Goal: Ask a question

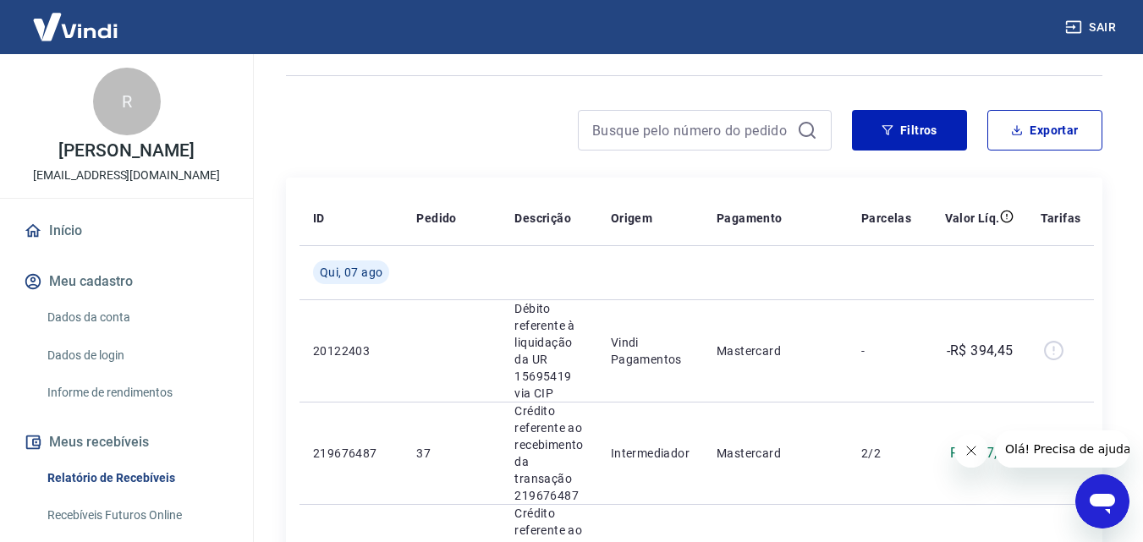
scroll to position [85, 0]
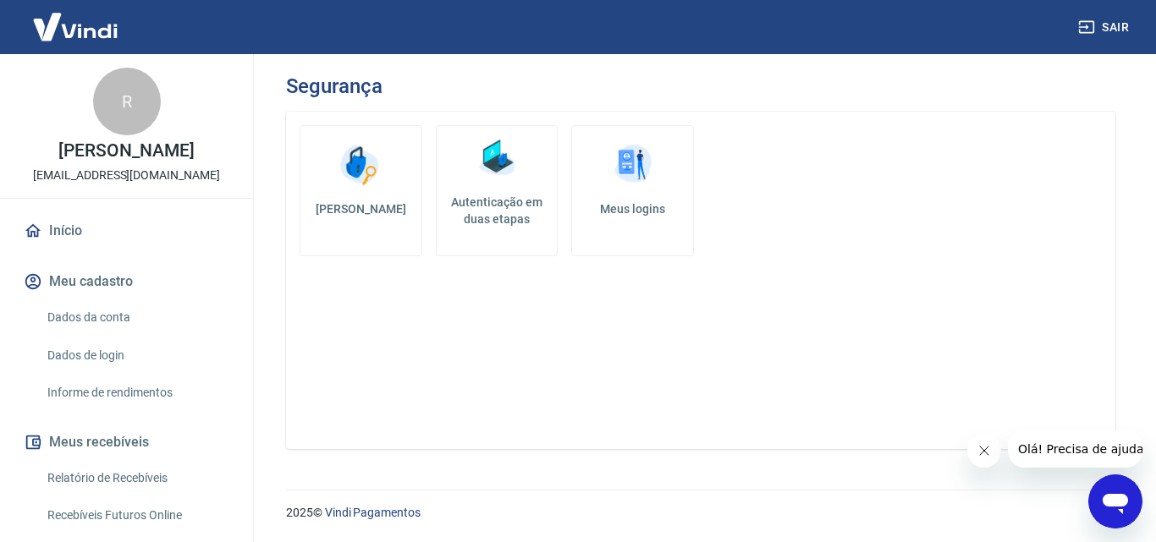
click at [1142, 494] on div at bounding box center [1115, 502] width 54 height 54
click at [1110, 503] on icon "Abrir janela de mensagens" at bounding box center [1115, 504] width 25 height 20
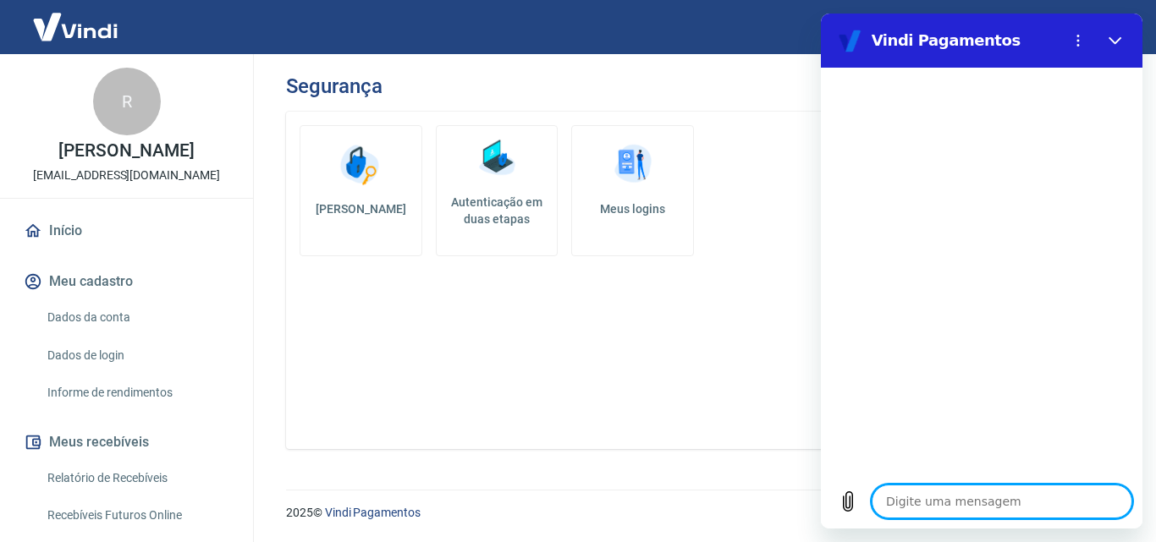
type textarea "B"
type textarea "x"
type textarea "Bo"
type textarea "x"
type textarea "Boa"
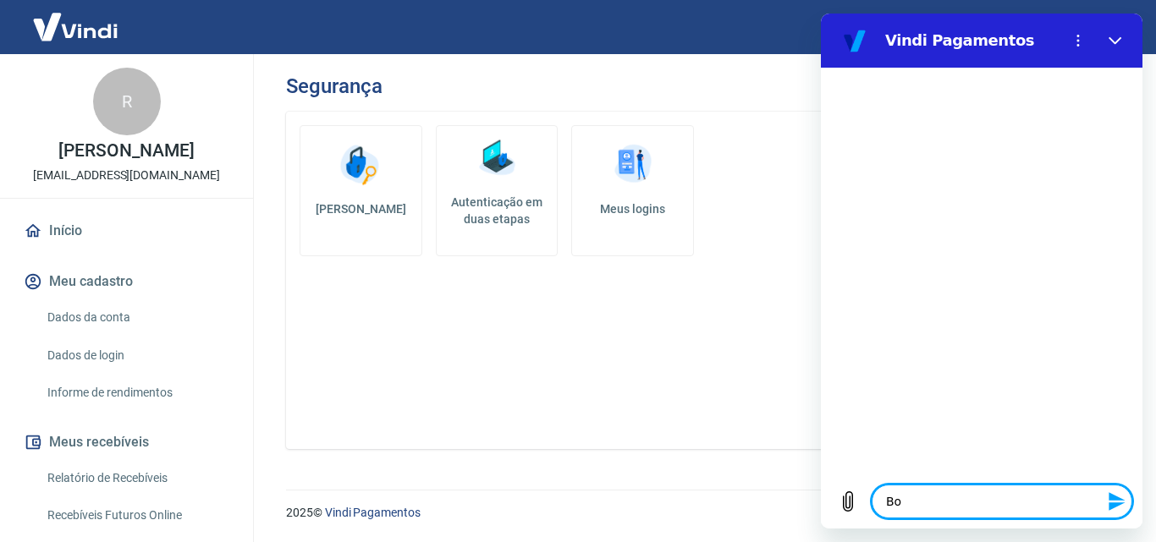
type textarea "x"
type textarea "Boa"
type textarea "x"
type textarea "Boa t"
type textarea "x"
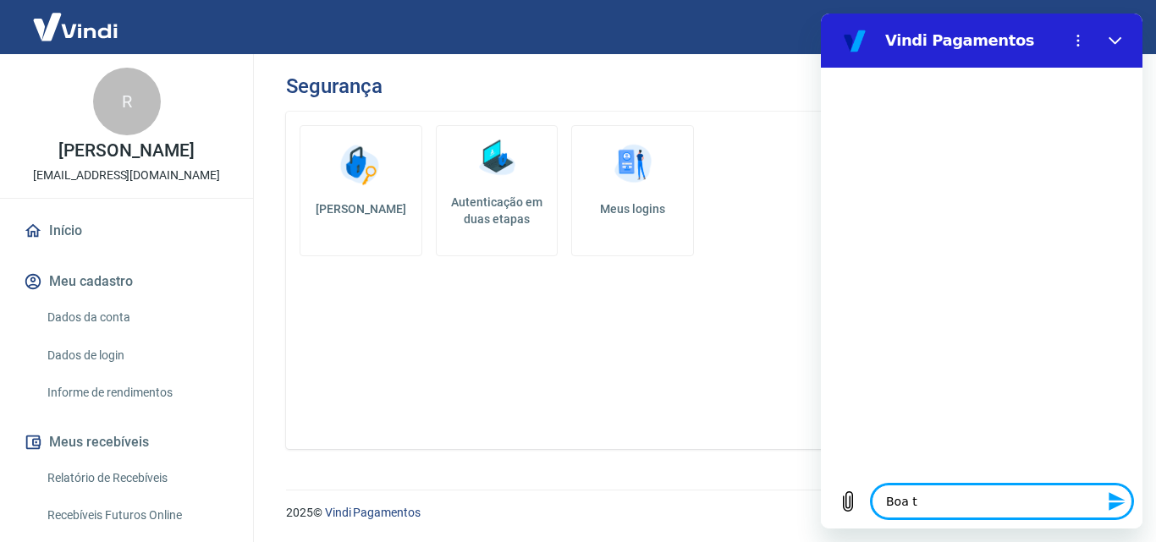
type textarea "Boa ta"
type textarea "x"
type textarea "Boa tar"
type textarea "x"
type textarea "Boa tard"
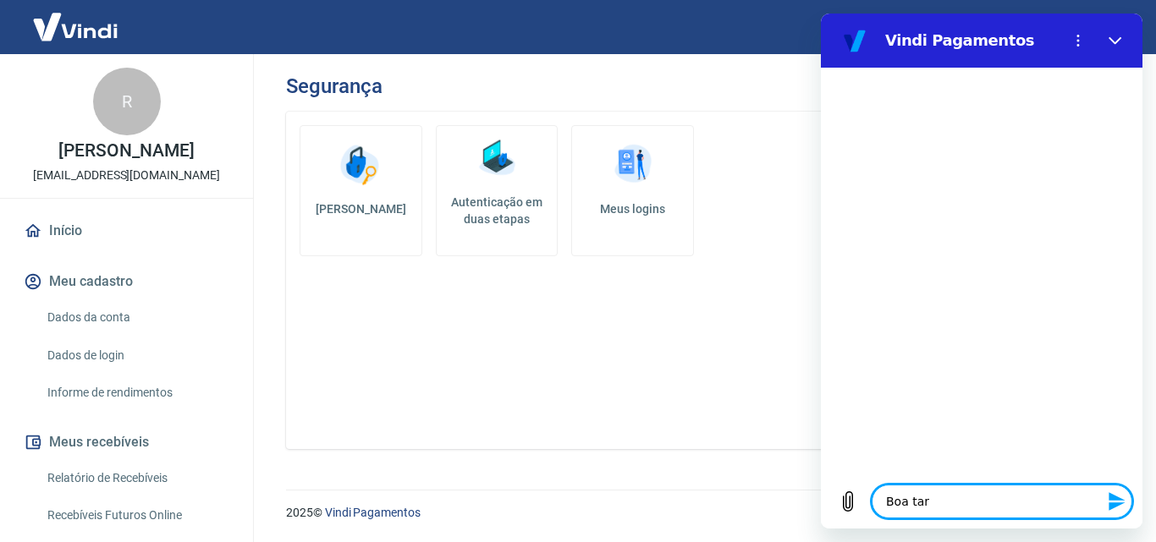
type textarea "x"
type textarea "Boa tarde"
type textarea "x"
type textarea "Boa tarde"
type textarea "x"
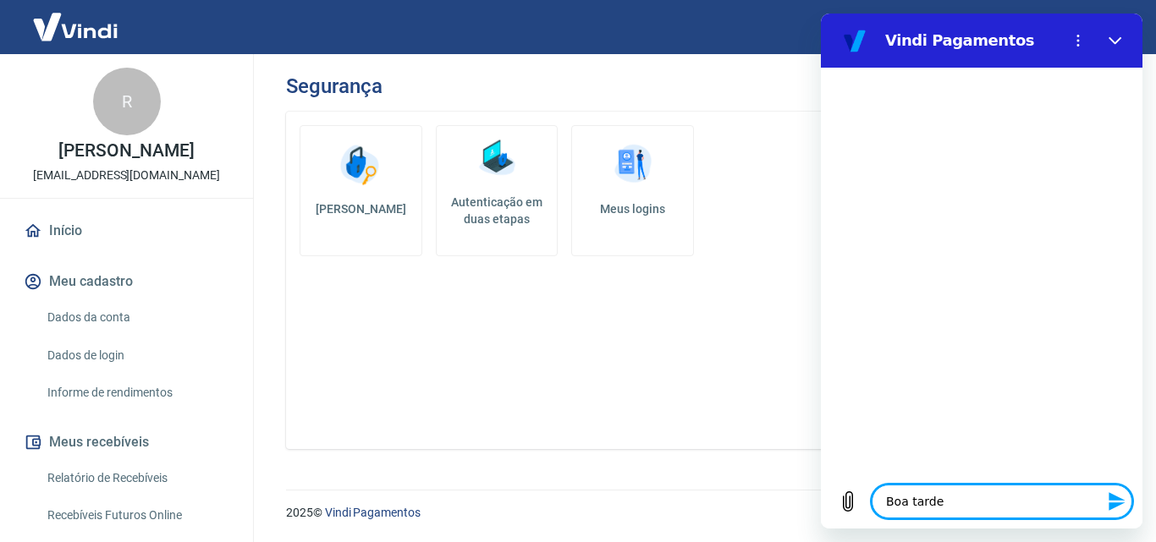
type textarea "Boa tarde T"
type textarea "x"
type textarea "Boa tarde"
type textarea "x"
type textarea "Boa tarde"
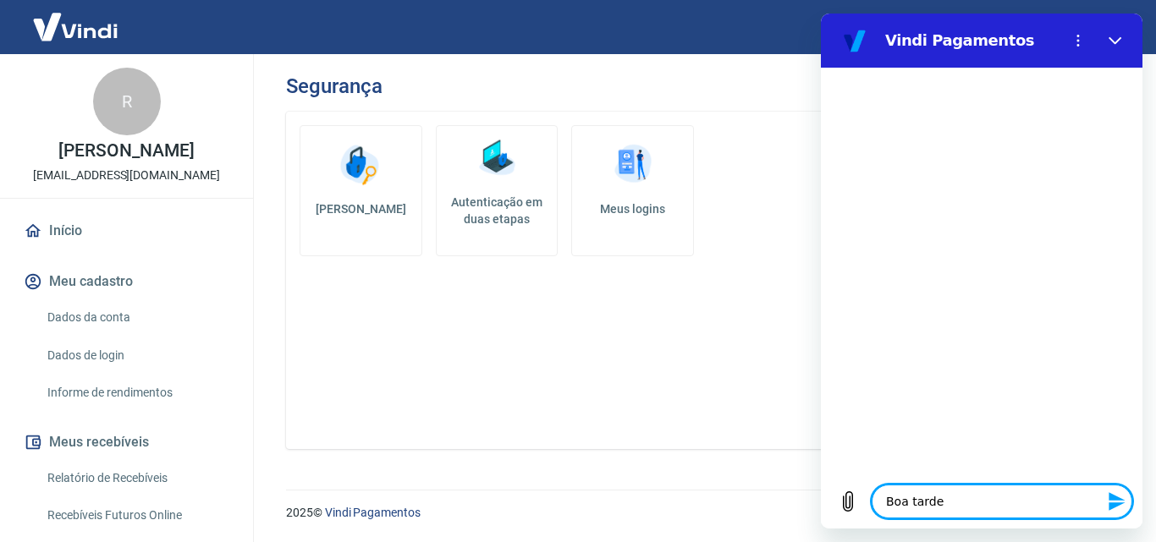
type textarea "x"
type textarea "Boa tarde,"
type textarea "x"
type textarea "Boa tarde,"
type textarea "x"
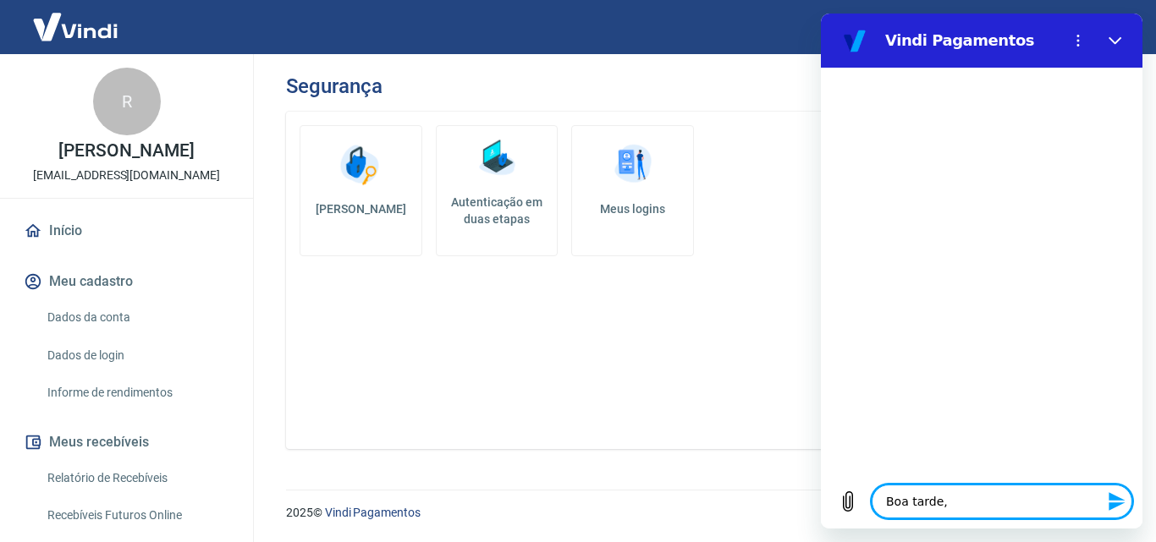
type textarea "Boa tarde, t"
type textarea "x"
type textarea "Boa tarde, tu"
type textarea "x"
type textarea "Boa tarde, tud"
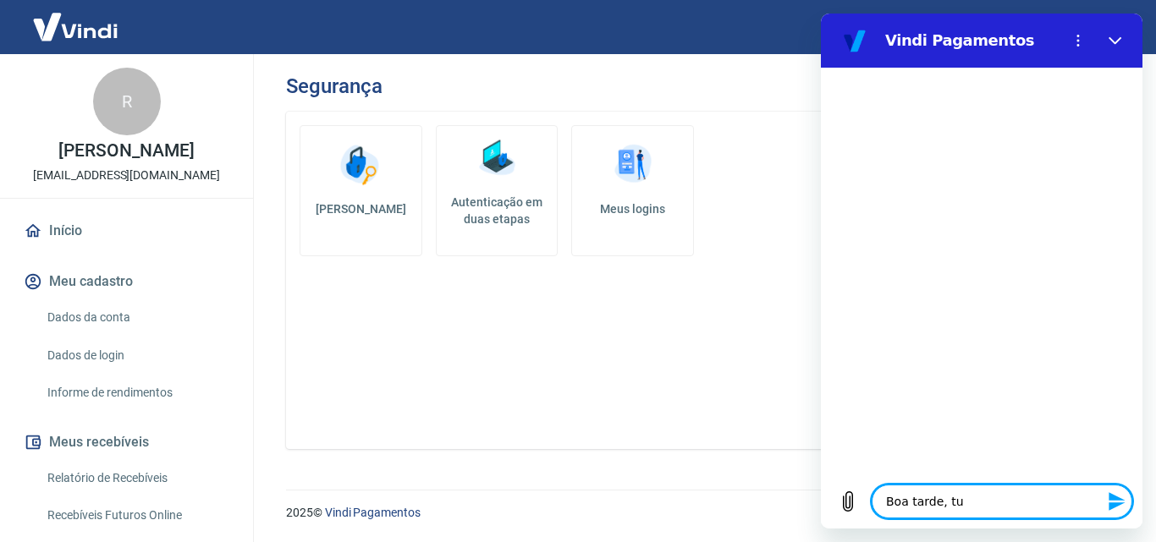
type textarea "x"
type textarea "Boa tarde, tudo"
type textarea "x"
type textarea "Boa tarde, tudo"
type textarea "x"
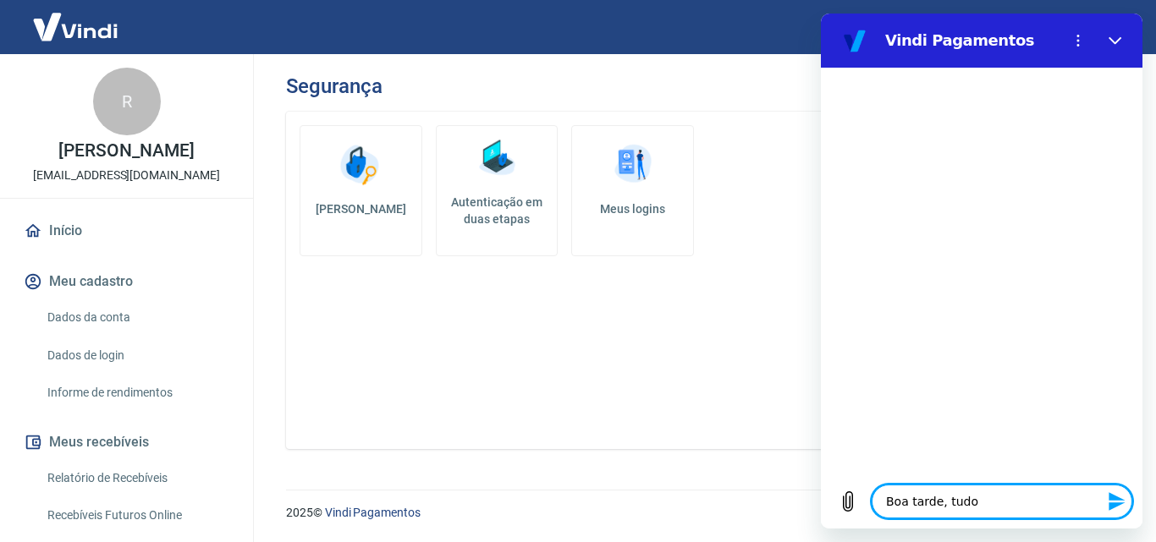
type textarea "Boa tarde, tudo b"
type textarea "x"
type textarea "Boa tarde, tudo be"
type textarea "x"
type textarea "Boa tarde, tudo bem"
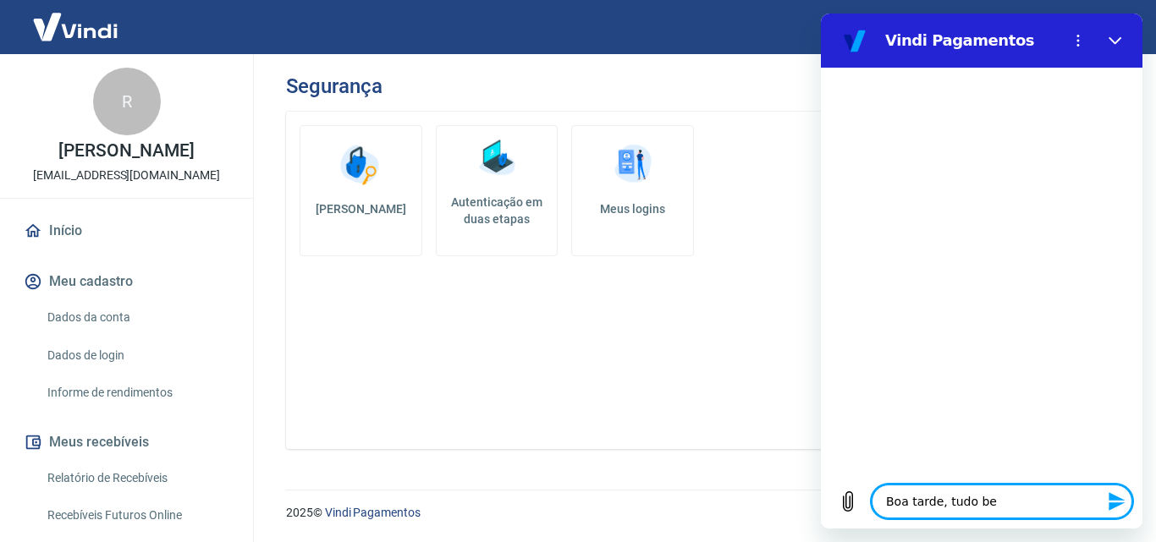
type textarea "x"
type textarea "Boa tarde, tudo bem?"
type textarea "x"
type textarea "Boa tarde, tudo bem?"
type textarea "x"
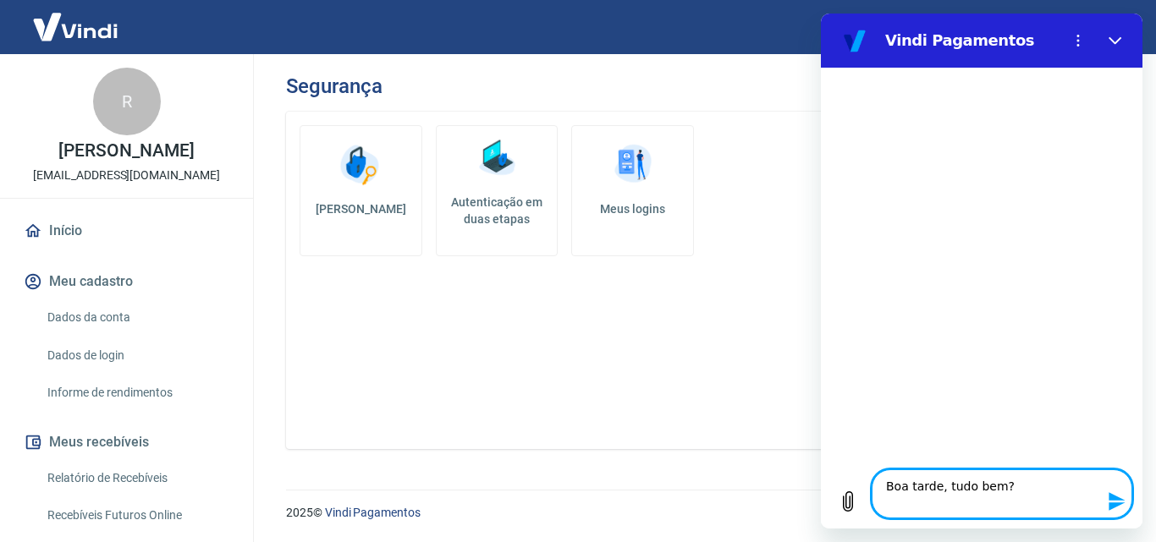
type textarea "Boa tarde, tudo bem? P"
type textarea "x"
type textarea "Boa tarde, tudo bem? Pr"
type textarea "x"
type textarea "Boa tarde, tudo bem? Pre"
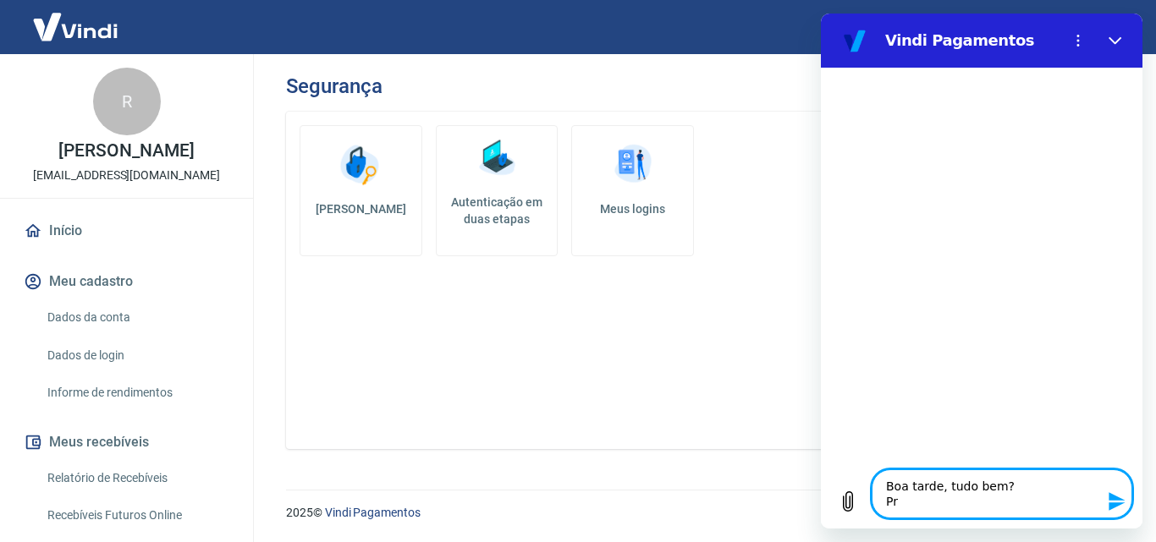
type textarea "x"
type textarea "Boa tarde, tudo bem? Prec"
type textarea "x"
type textarea "Boa tarde, tudo bem? Preci"
type textarea "x"
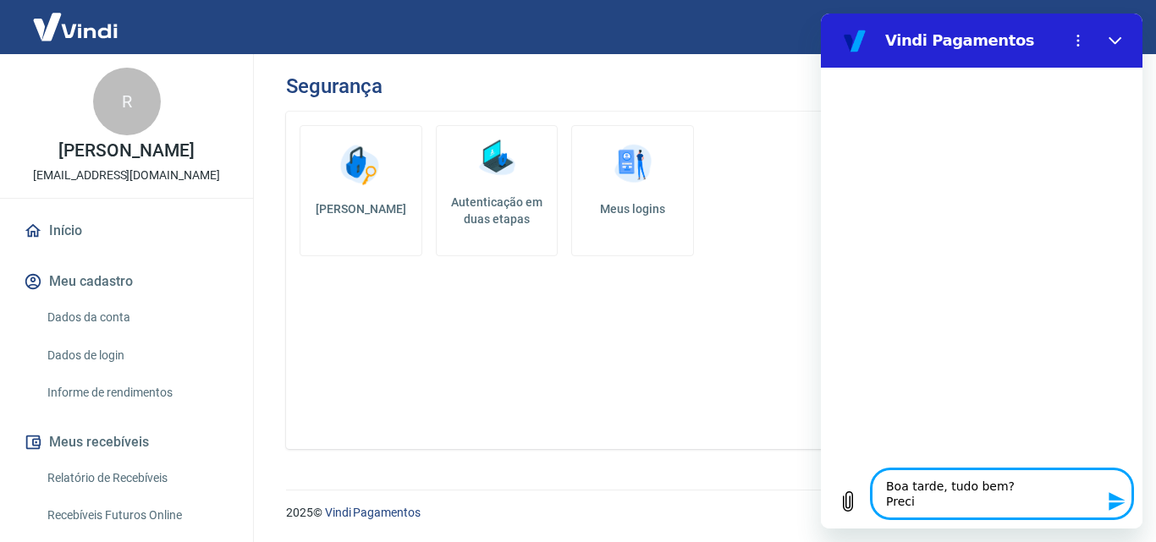
type textarea "Boa tarde, tudo bem? Precis"
type textarea "x"
type textarea "Boa tarde, tudo bem? Preciso"
type textarea "x"
type textarea "Boa tarde, tudo bem? Preciso"
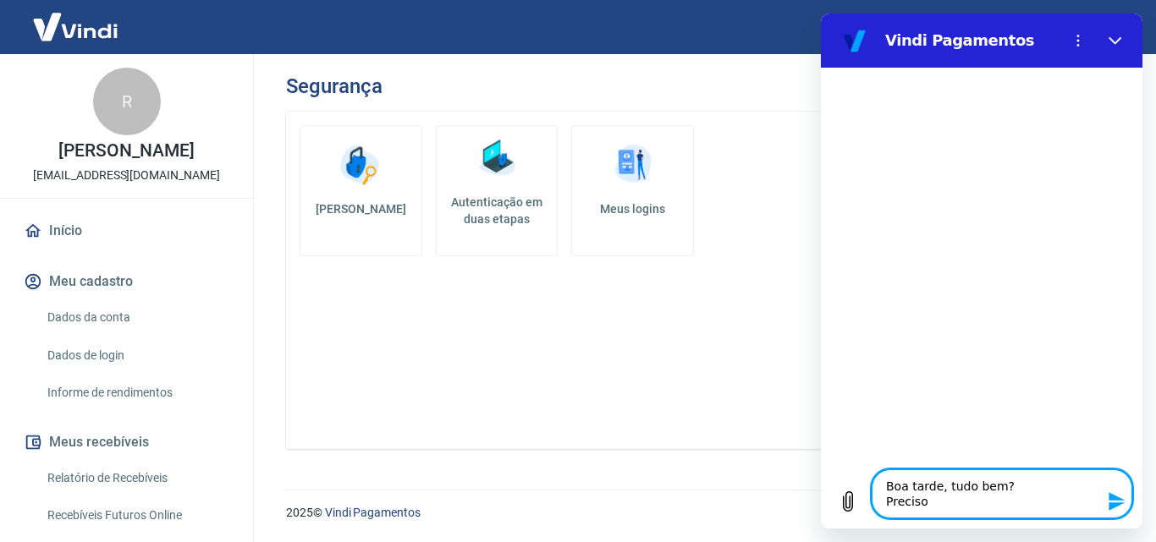
type textarea "x"
type textarea "Boa tarde, tudo bem? Preciso t"
type textarea "x"
type textarea "Boa tarde, tudo bem? Preciso ti"
type textarea "x"
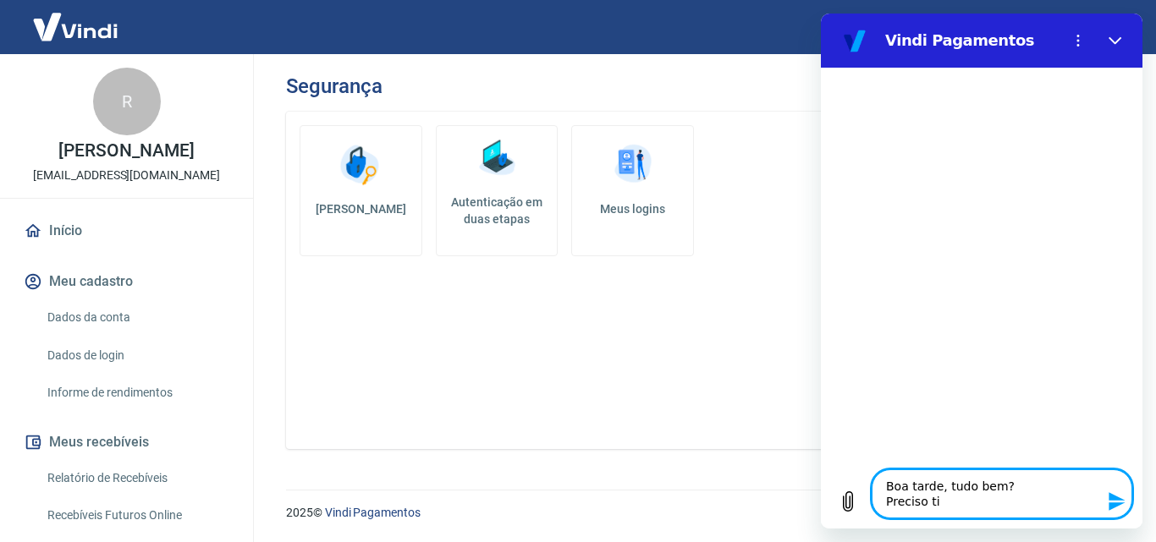
type textarea "Boa tarde, tudo bem? Preciso tir"
type textarea "x"
type textarea "Boa tarde, tudo bem? Preciso tira"
type textarea "x"
type textarea "Boa tarde, tudo bem? Preciso tirar"
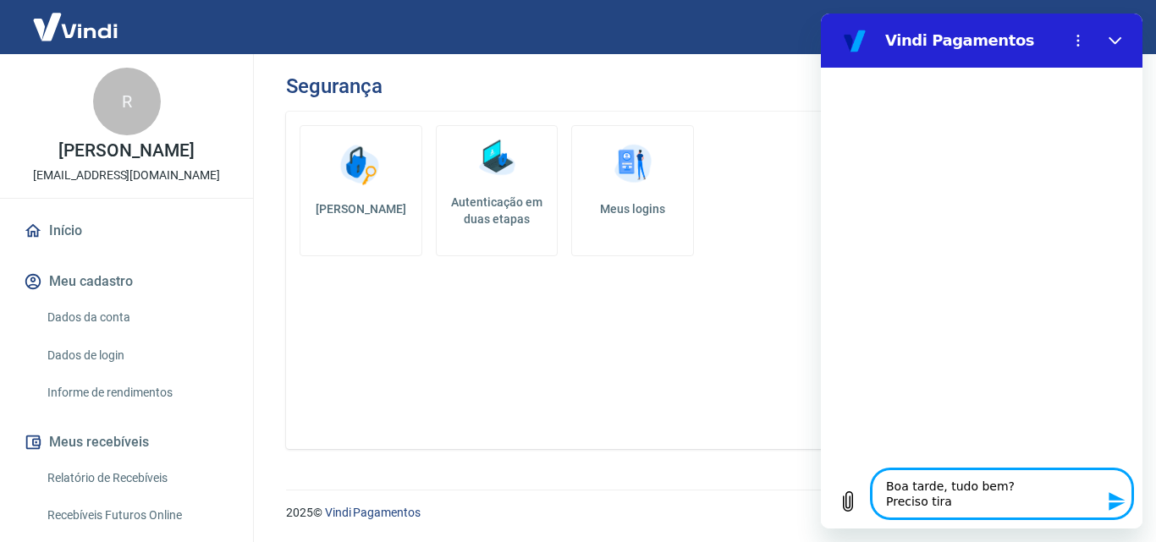
type textarea "x"
type textarea "Boa tarde, tudo bem? Preciso tirar"
type textarea "x"
type textarea "Boa tarde, tudo bem? Preciso tirar u"
type textarea "x"
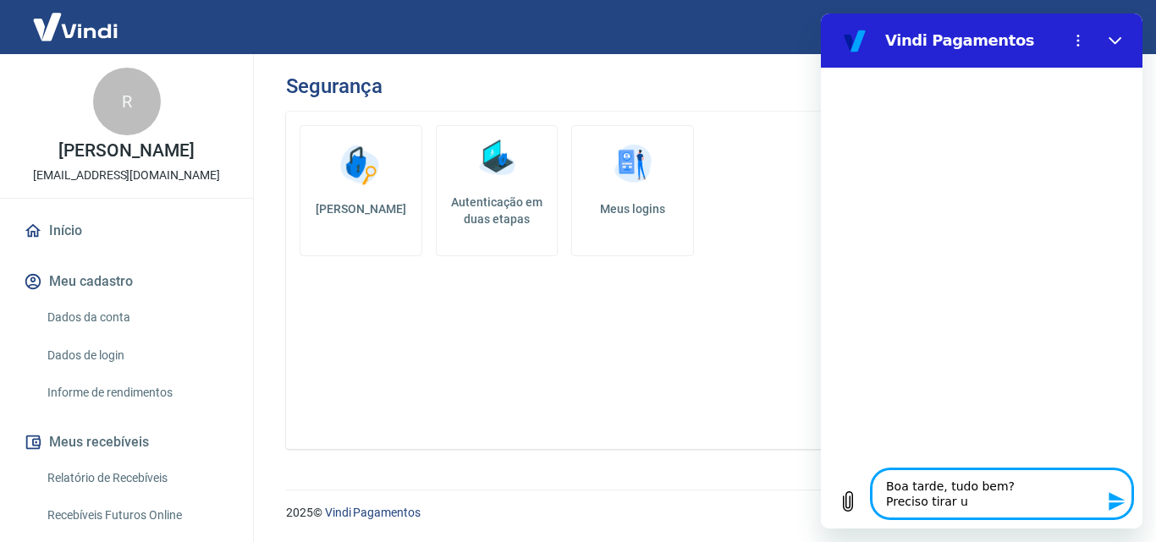
type textarea "Boa tarde, tudo bem? Preciso tirar um"
type textarea "x"
type textarea "Boa tarde, tudo bem? Preciso tirar uma"
type textarea "x"
type textarea "Boa tarde, tudo bem? Preciso tirar uma"
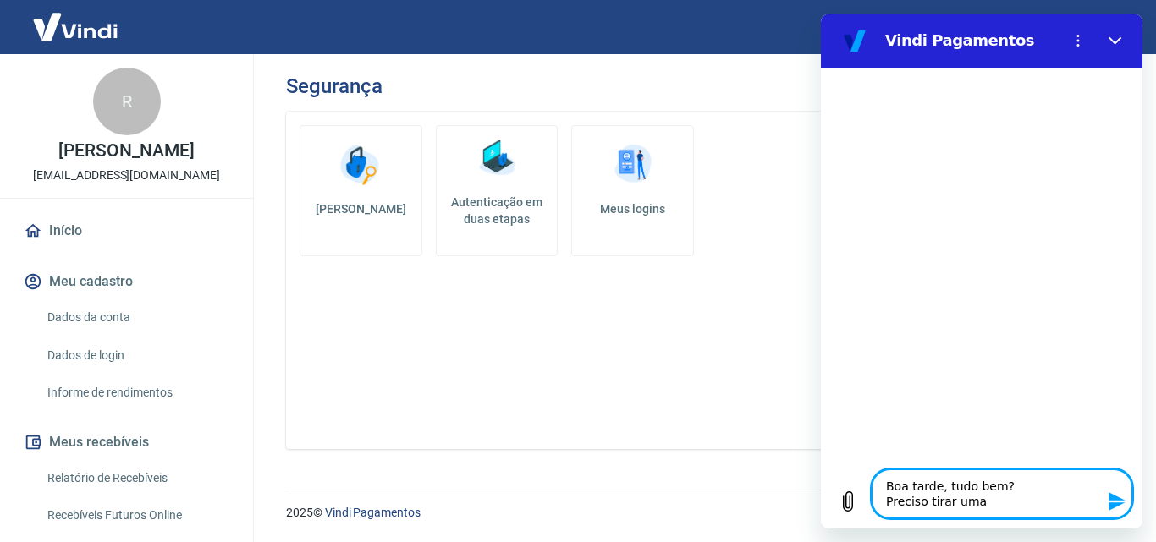
type textarea "x"
type textarea "Boa tarde, tudo bem? Preciso tirar uma d"
type textarea "x"
type textarea "Boa tarde, tudo bem? Preciso tirar uma du"
type textarea "x"
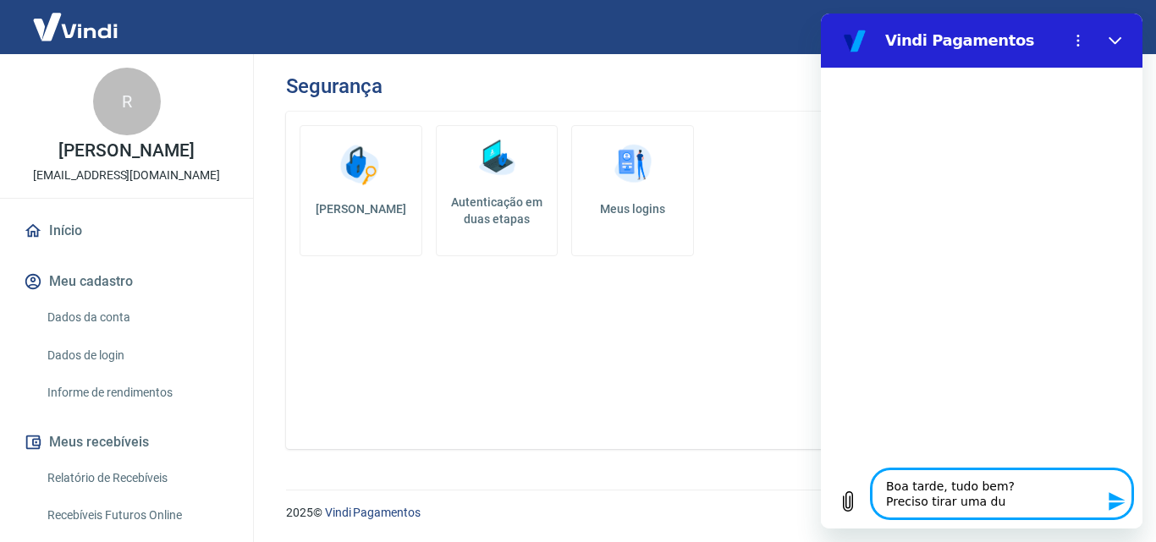
type textarea "Boa tarde, tudo bem? Preciso tirar uma duv"
type textarea "x"
type textarea "Boa tarde, tudo bem? Preciso tirar uma duvi"
type textarea "x"
type textarea "Boa tarde, tudo bem? Preciso tirar uma duvid"
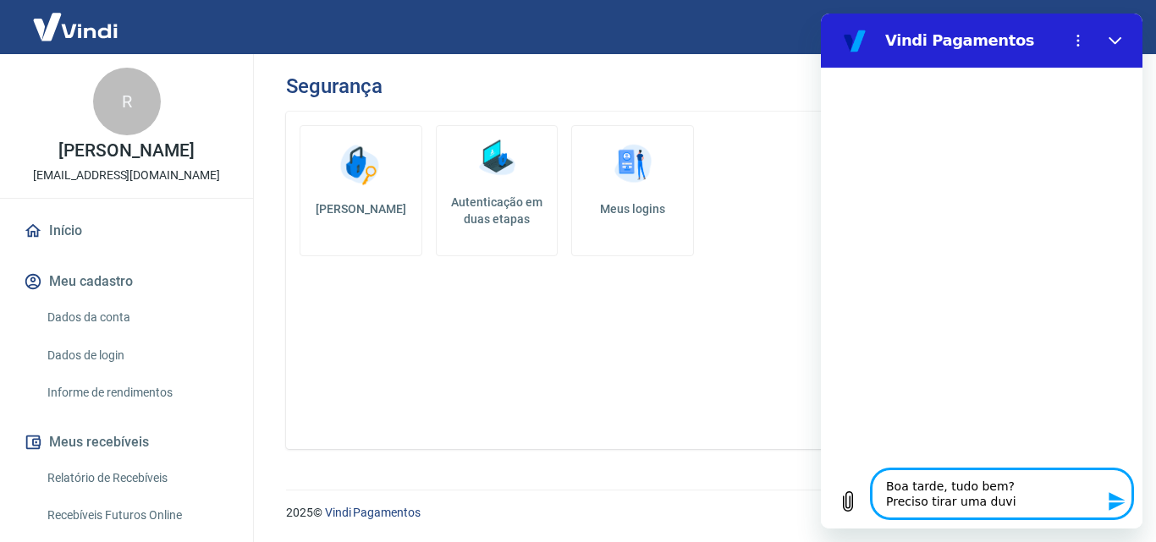
type textarea "x"
type textarea "Boa tarde, tudo bem? Preciso tirar uma duvida"
type textarea "x"
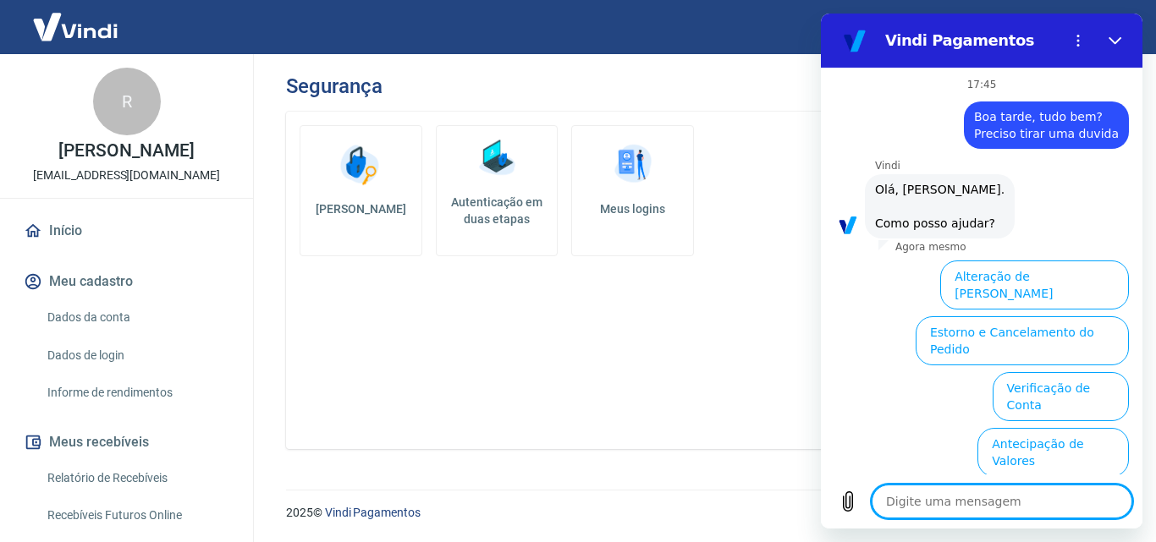
scroll to position [134, 0]
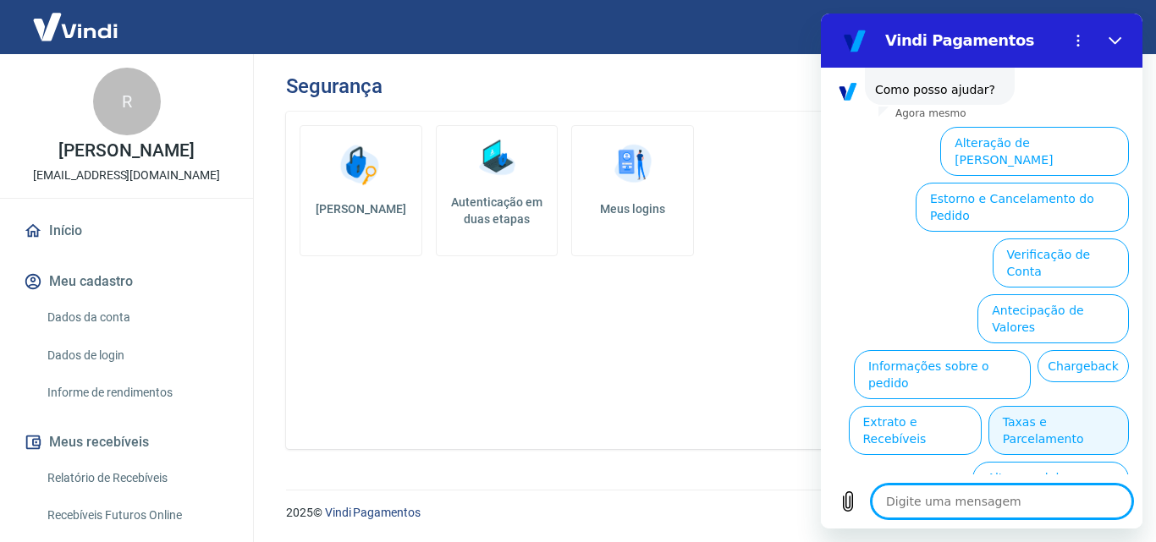
click at [1054, 406] on button "Taxas e Parcelamento" at bounding box center [1059, 430] width 140 height 49
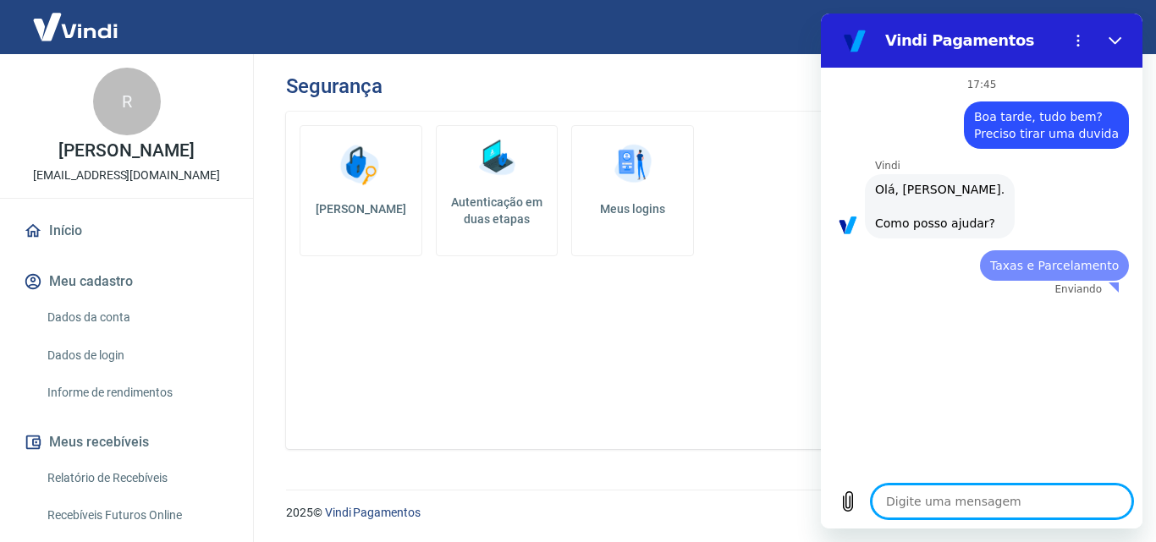
scroll to position [0, 0]
type textarea "x"
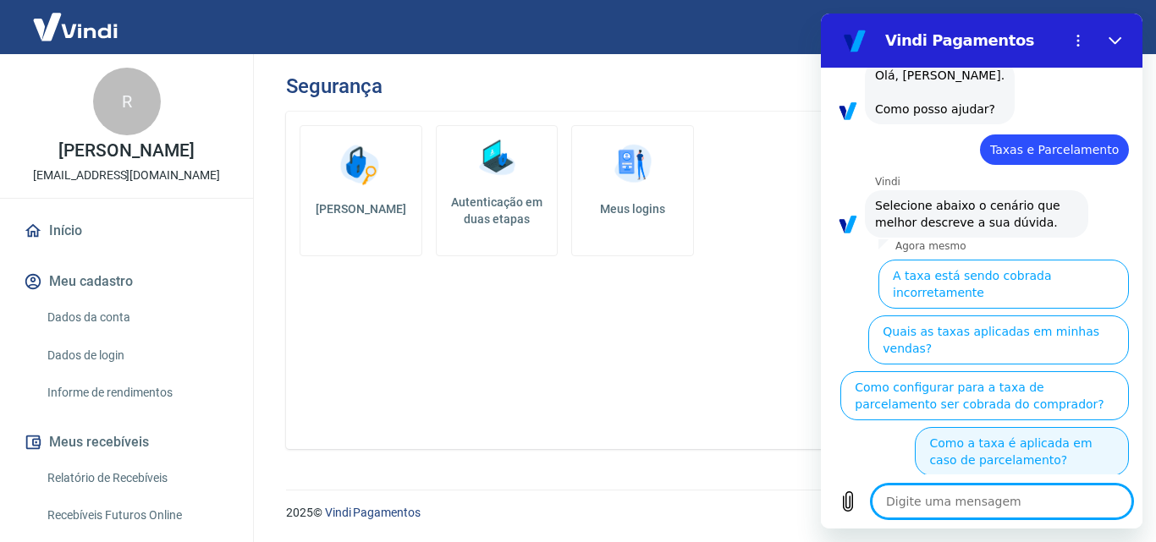
scroll to position [125, 0]
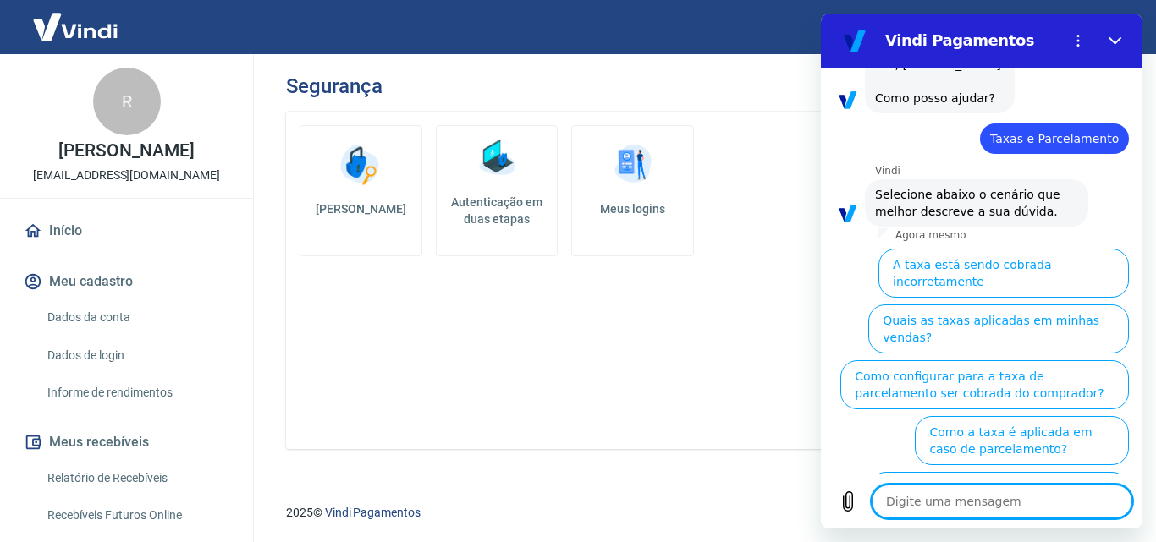
click at [967, 490] on textarea at bounding box center [1002, 502] width 261 height 34
type textarea "E"
type textarea "x"
type textarea "Es"
type textarea "x"
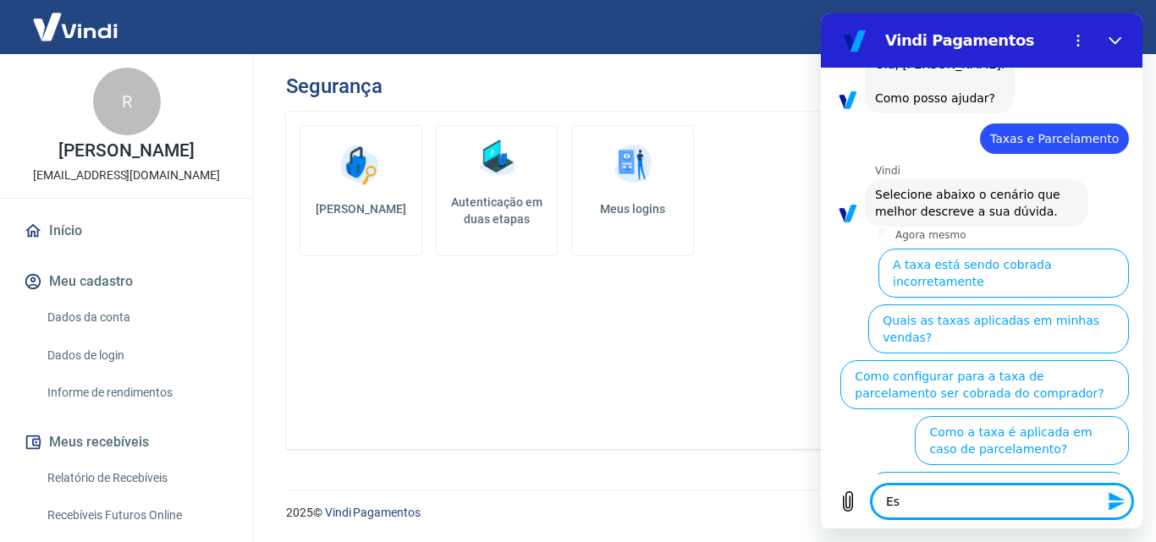
type textarea "Est"
type textarea "x"
type textarea "Esta"
type textarea "x"
type textarea "Estam"
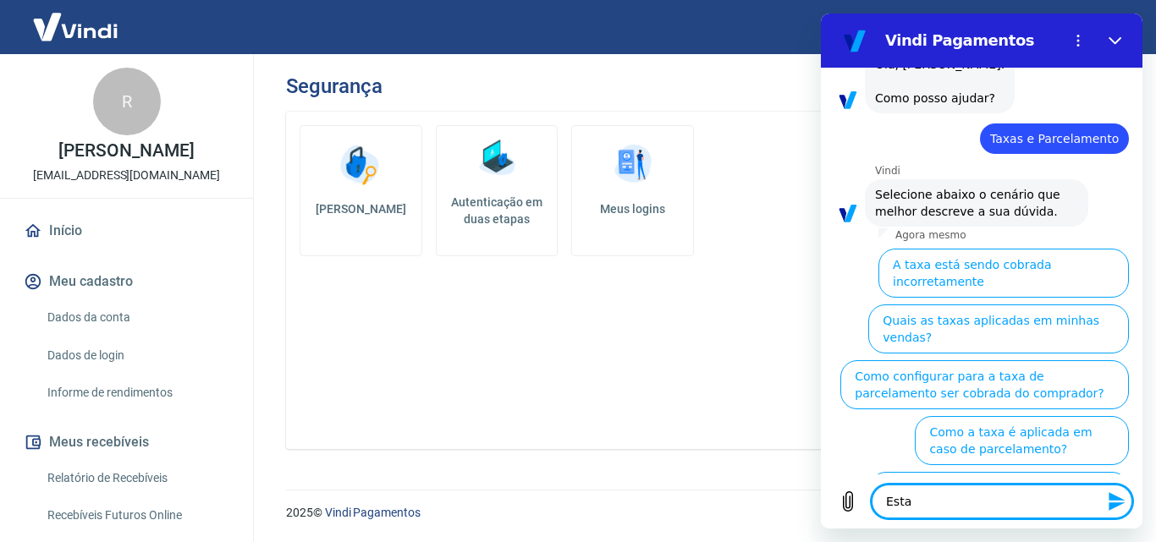
type textarea "x"
type textarea "Estamo"
type textarea "x"
type textarea "Estamos"
type textarea "x"
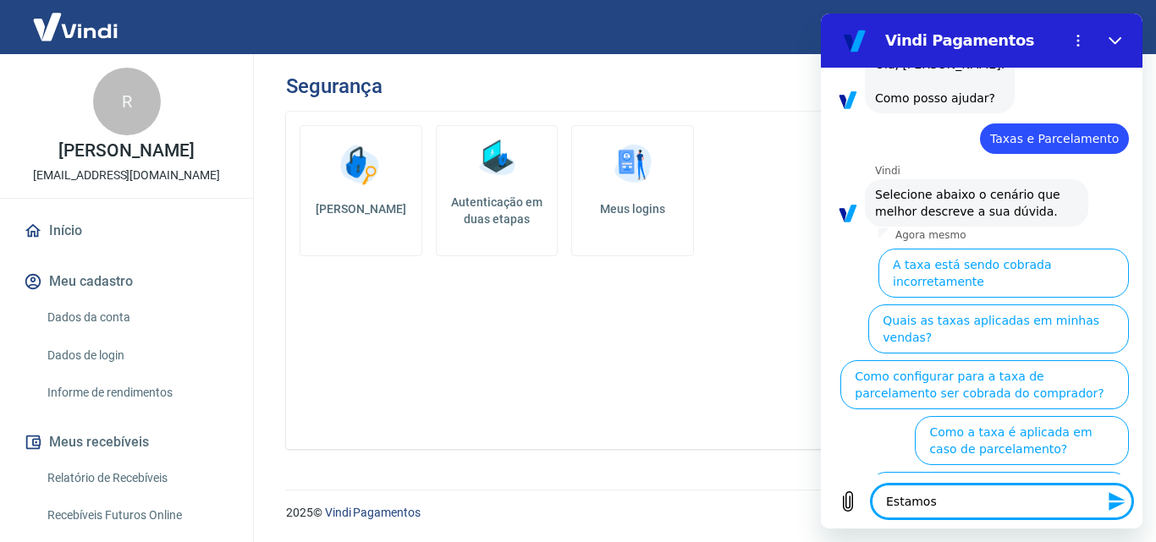
type textarea "Estamos"
type textarea "x"
type textarea "Estamos q"
type textarea "x"
type textarea "Estamos que"
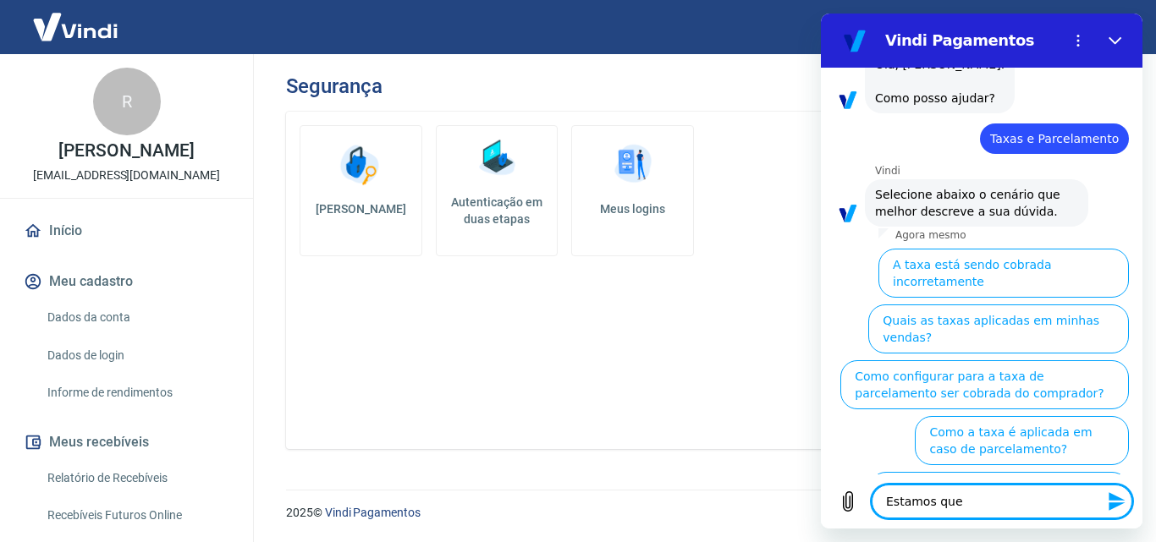
type textarea "x"
type textarea "Estamos quet"
type textarea "x"
type textarea "Estamos quete"
type textarea "x"
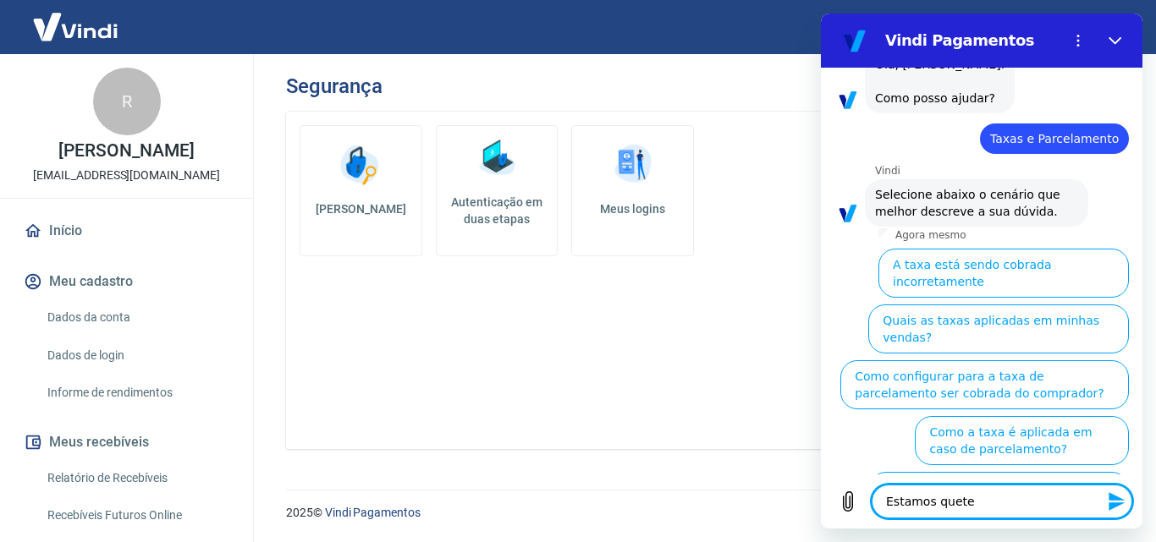
type textarea "Estamos queten"
type textarea "x"
type textarea "Estamos quetend"
type textarea "x"
type textarea "Estamos queten"
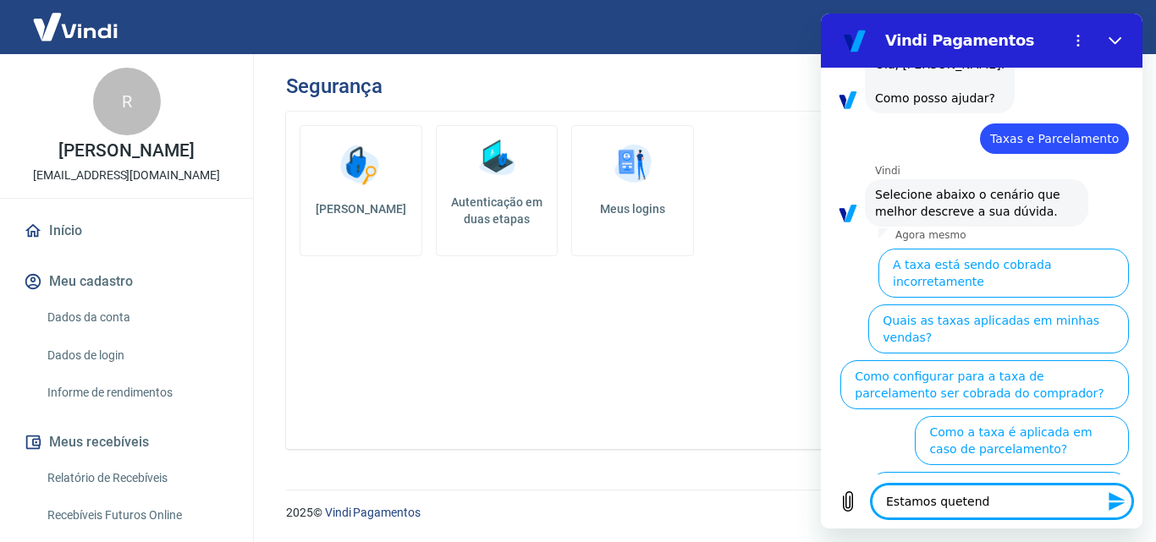
type textarea "x"
type textarea "Estamos quete"
type textarea "x"
type textarea "Estamos quet"
type textarea "x"
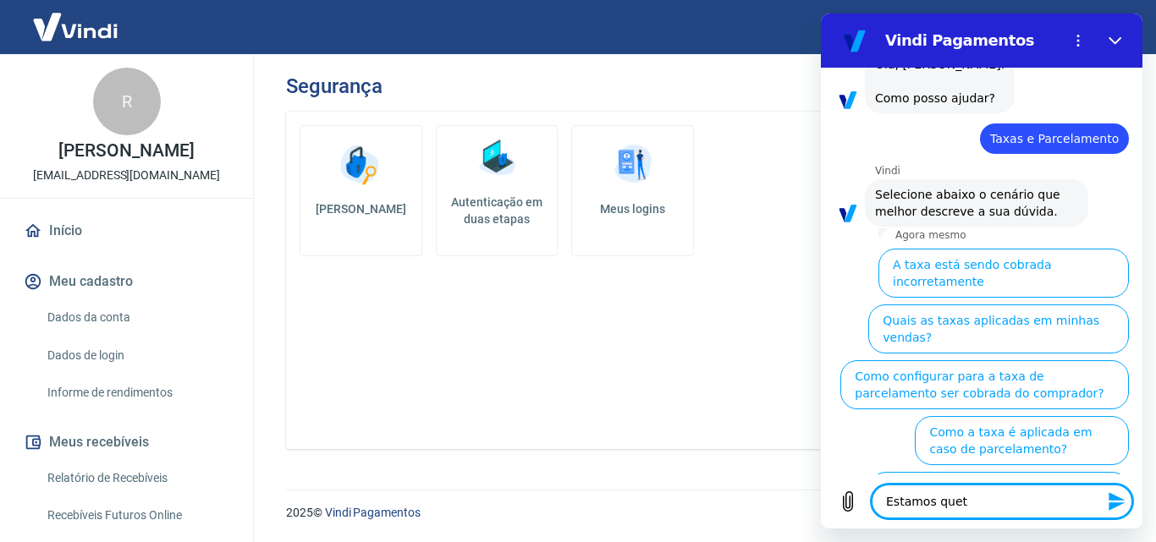
type textarea "Estamos que"
type textarea "x"
type textarea "Estamos quer"
type textarea "x"
type textarea "Estamos quere"
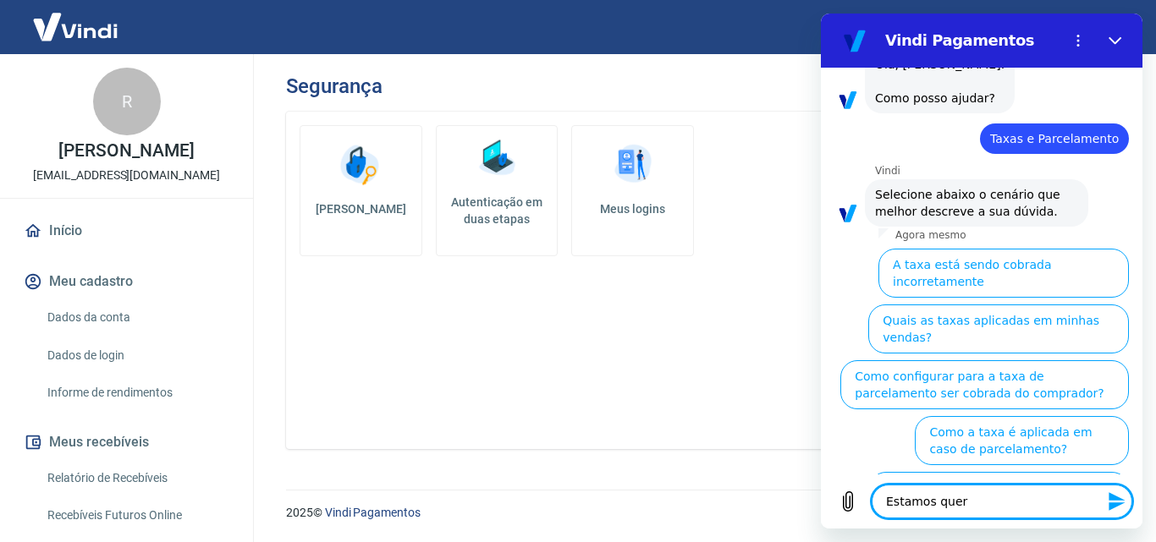
type textarea "x"
type textarea "Estamos queren"
type textarea "x"
type textarea "Estamos querend"
type textarea "x"
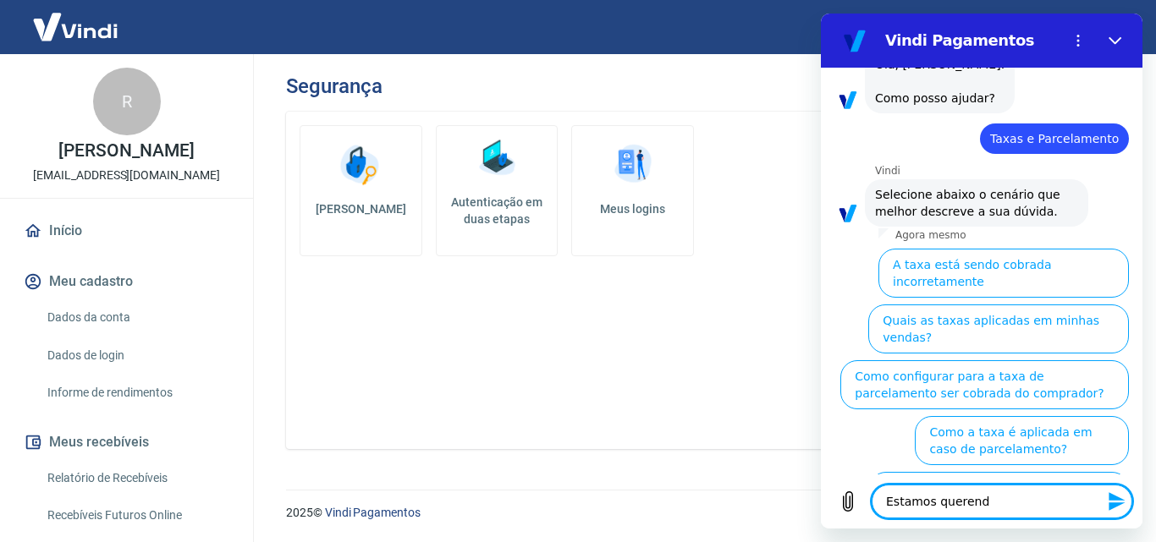
type textarea "Estamos querendo"
type textarea "x"
type textarea "Estamos querendo"
type textarea "x"
type textarea "Estamos querendo f"
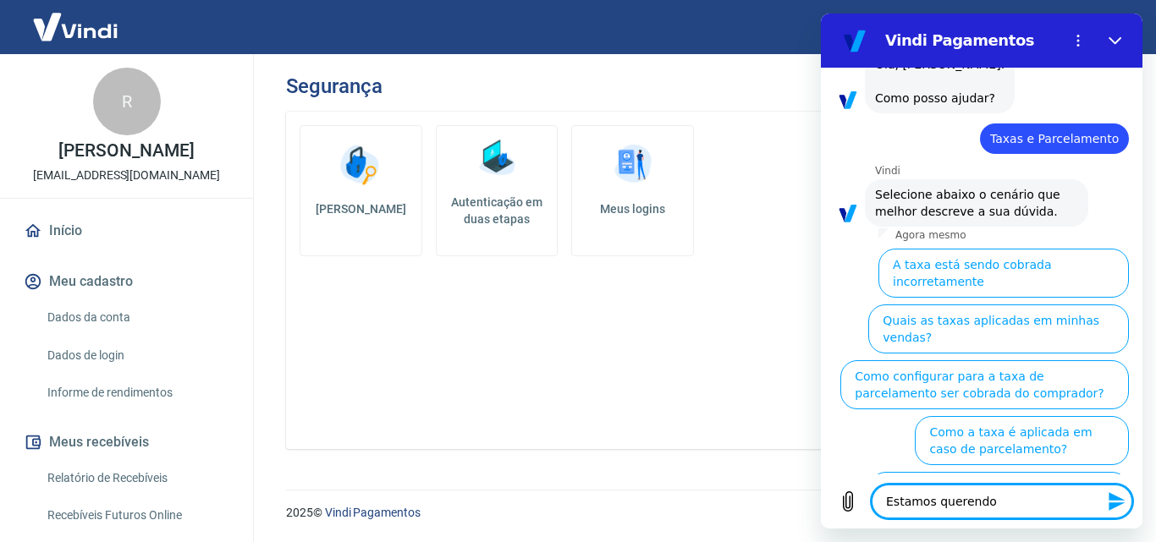
type textarea "x"
type textarea "Estamos querendo fa"
type textarea "x"
type textarea "Estamos querendo faz"
type textarea "x"
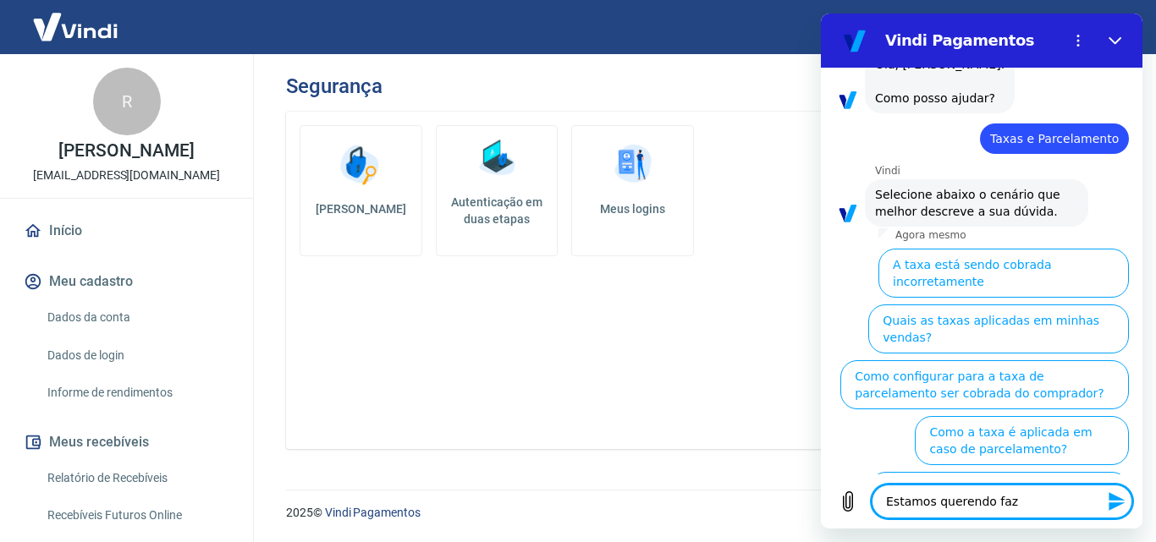
type textarea "Estamos querendo faze"
type textarea "x"
type textarea "Estamos querendo fazer"
type textarea "x"
type textarea "Estamos querendo fazer"
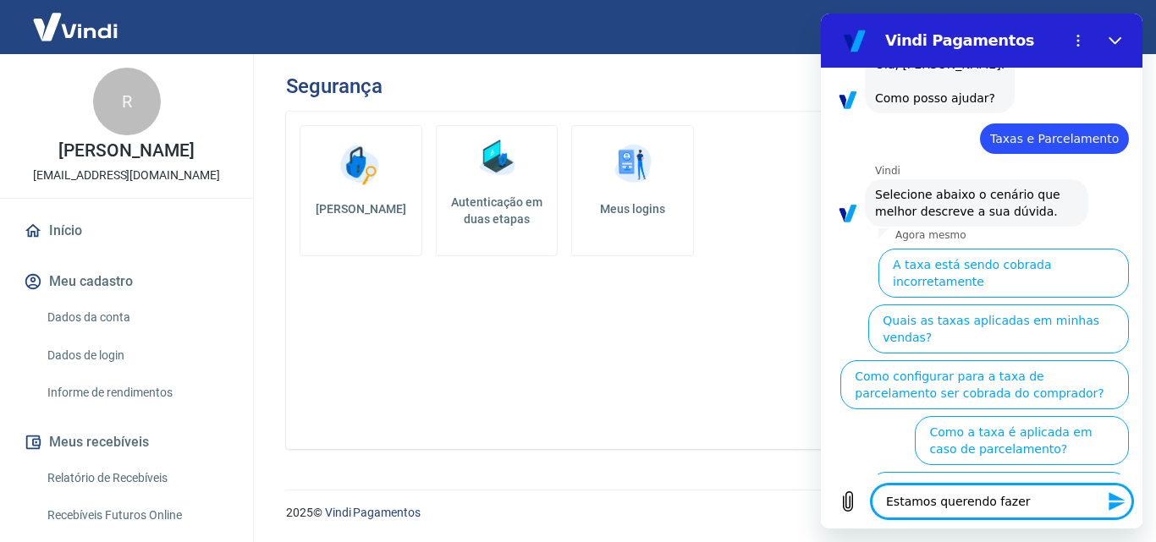
type textarea "x"
type textarea "Estamos querendo fazer u"
type textarea "x"
type textarea "Estamos querendo fazer um"
type textarea "x"
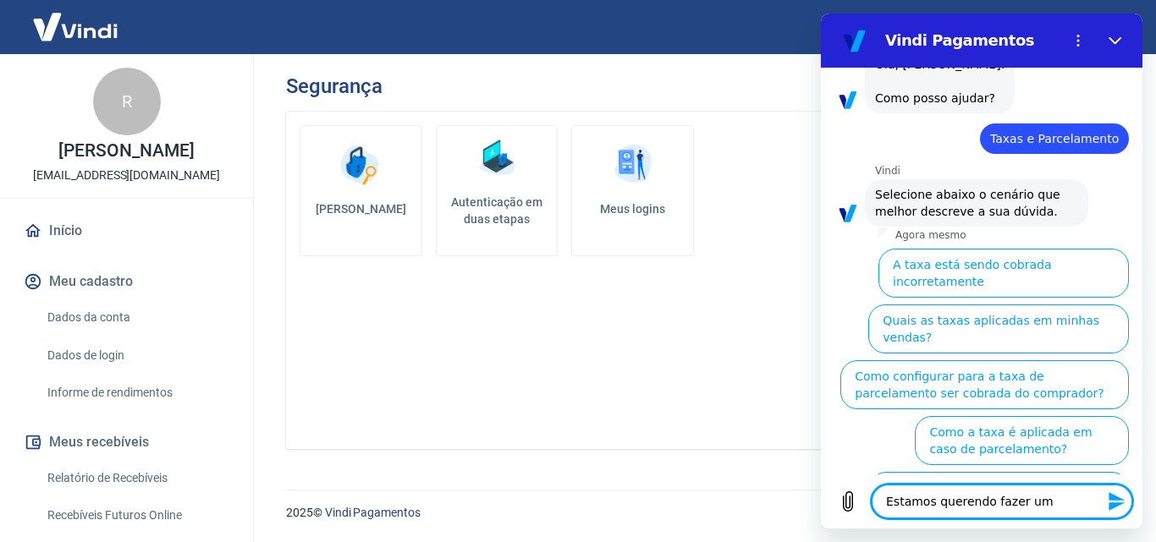
type textarea "Estamos querendo fazer uma"
type textarea "x"
type textarea "Estamos querendo fazer uma"
type textarea "x"
type textarea "Estamos querendo fazer uma v"
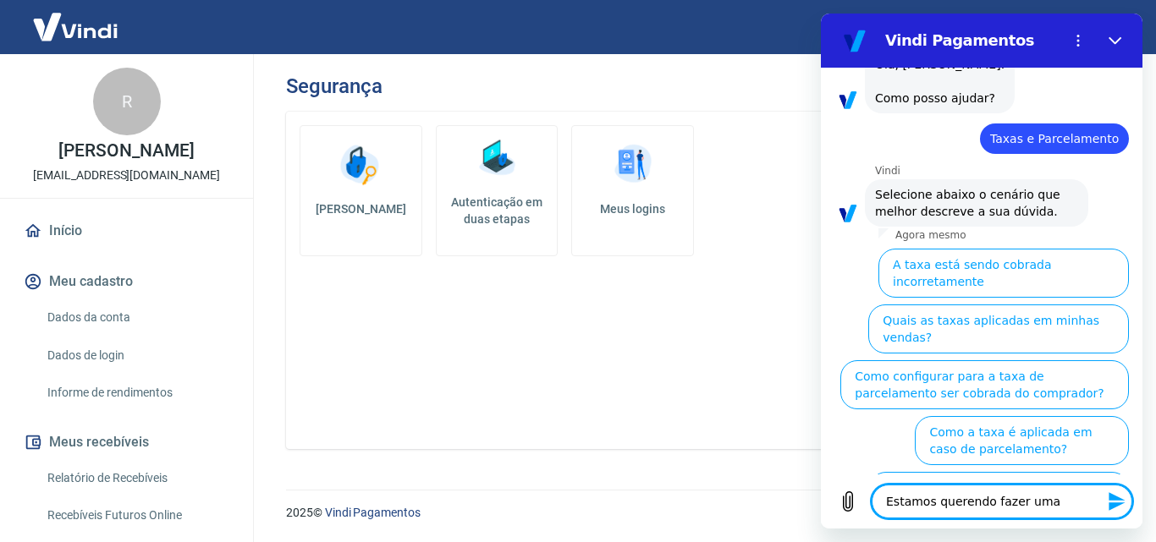
type textarea "x"
type textarea "Estamos querendo fazer uma ve"
type textarea "x"
type textarea "Estamos querendo fazer uma ven"
type textarea "x"
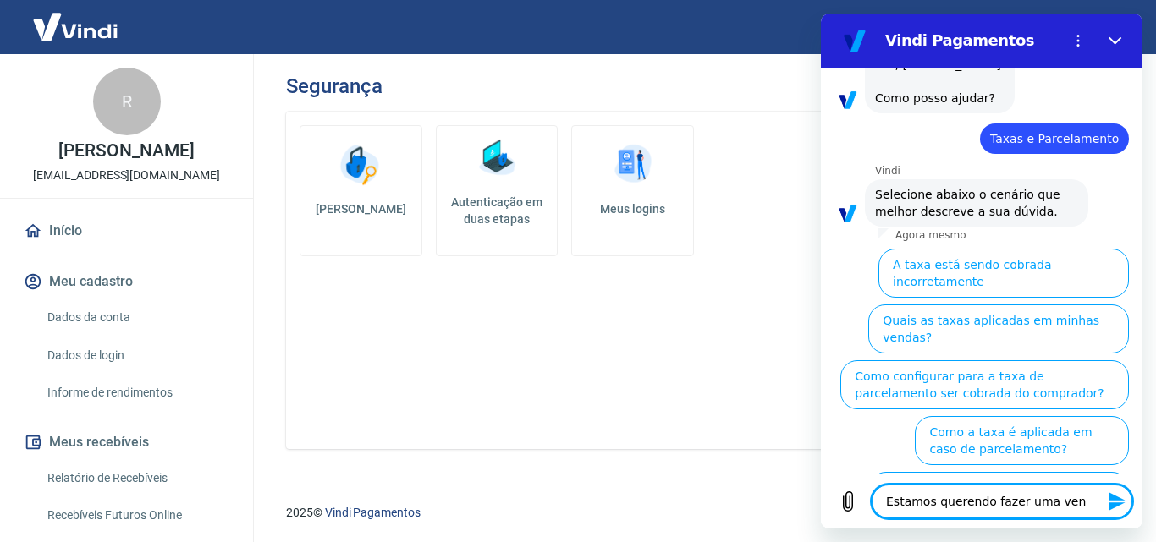
type textarea "Estamos querendo fazer uma vend"
type textarea "x"
type textarea "Estamos querendo fazer uma venda"
type textarea "x"
type textarea "Estamos querendo fazer uma venda"
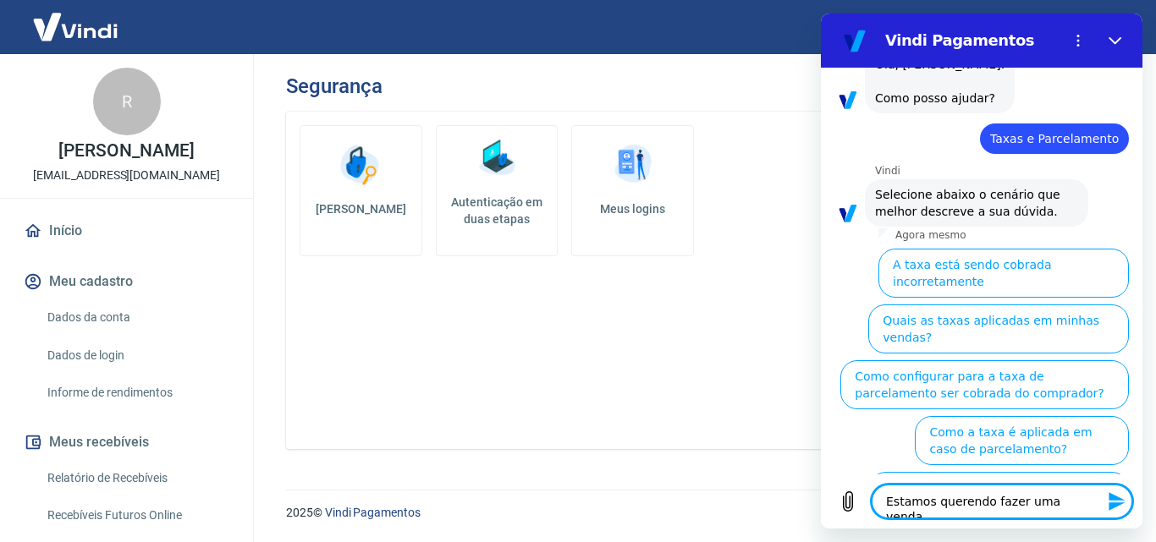
type textarea "x"
type textarea "Estamos querendo fazer uma venda p"
type textarea "x"
type textarea "Estamos querendo fazer uma venda po"
type textarea "x"
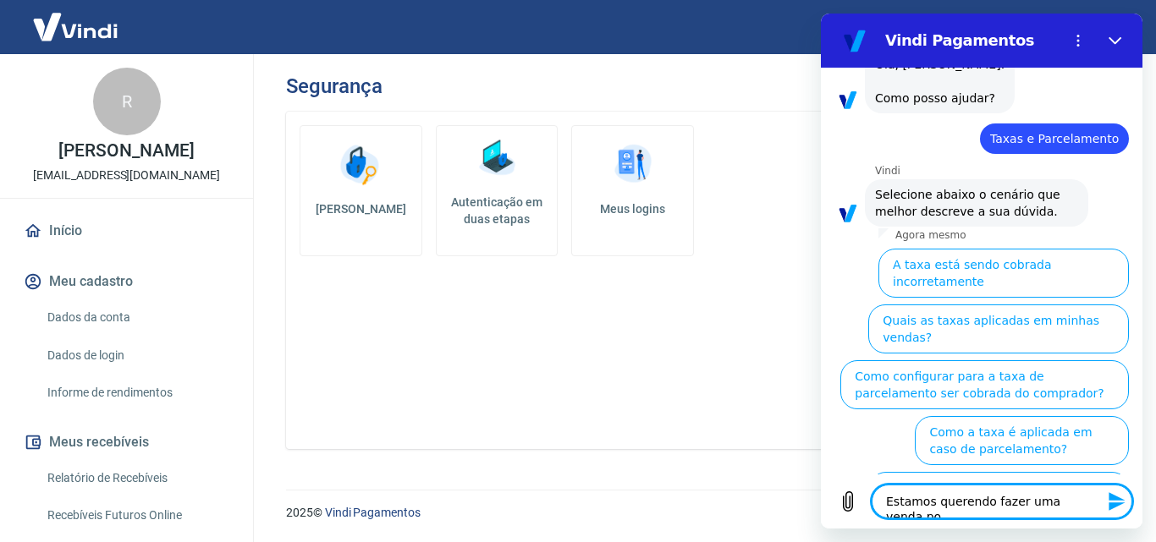
type textarea "Estamos querendo fazer uma venda por"
type textarea "x"
type textarea "Estamos querendo fazer uma venda por"
type textarea "x"
type textarea "Estamos querendo fazer uma venda por"
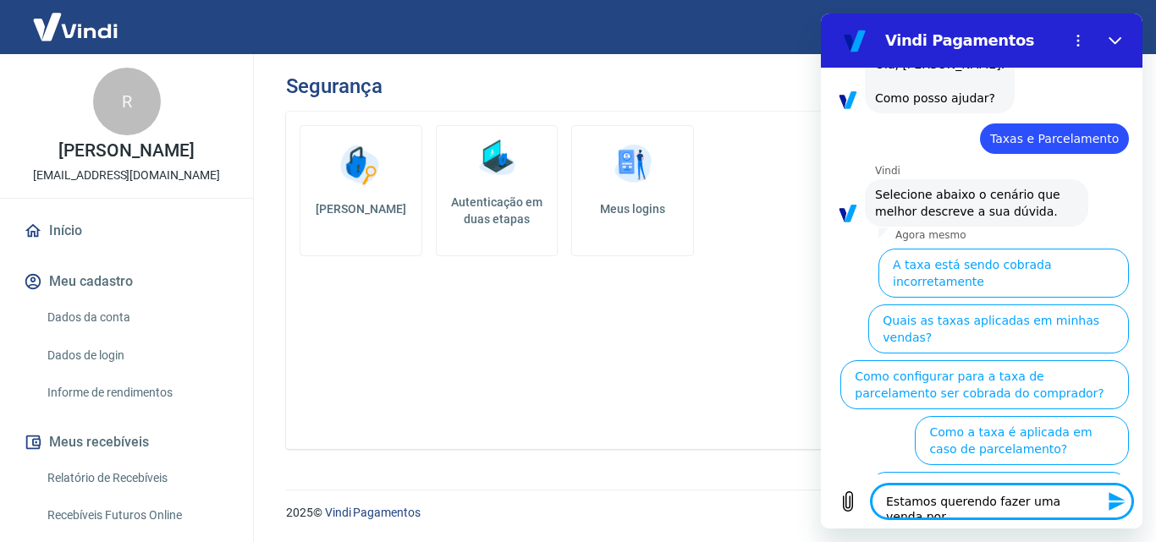
type textarea "x"
type textarea "Estamos querendo fazer uma venda po"
type textarea "x"
type textarea "Estamos querendo fazer uma venda p"
type textarea "x"
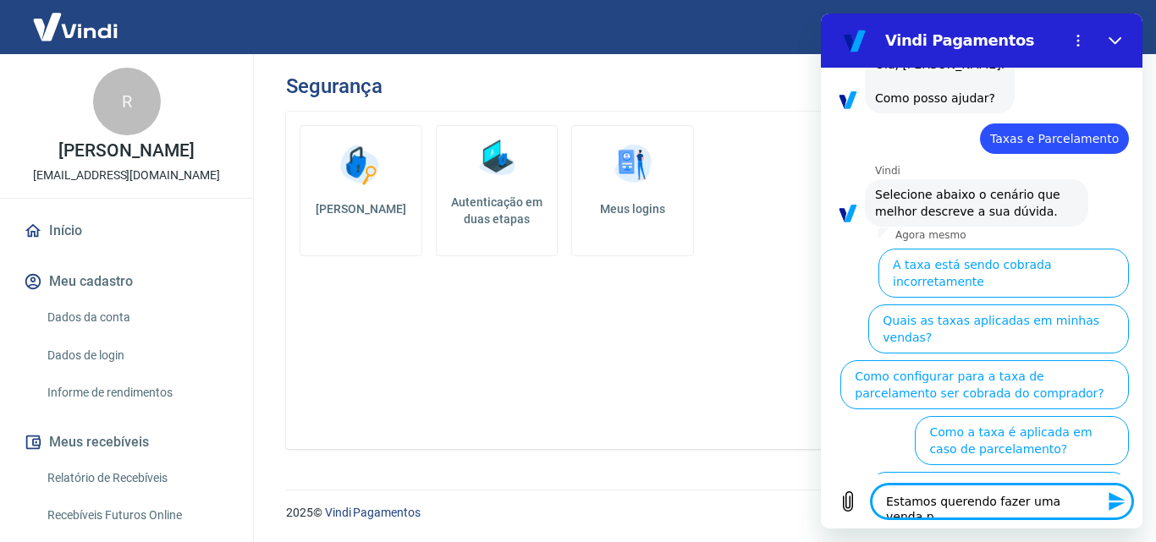
type textarea "Estamos querendo fazer uma venda"
type textarea "x"
type textarea "Estamos querendo fazer uma venda f"
type textarea "x"
type textarea "Estamos querendo fazer uma venda fi"
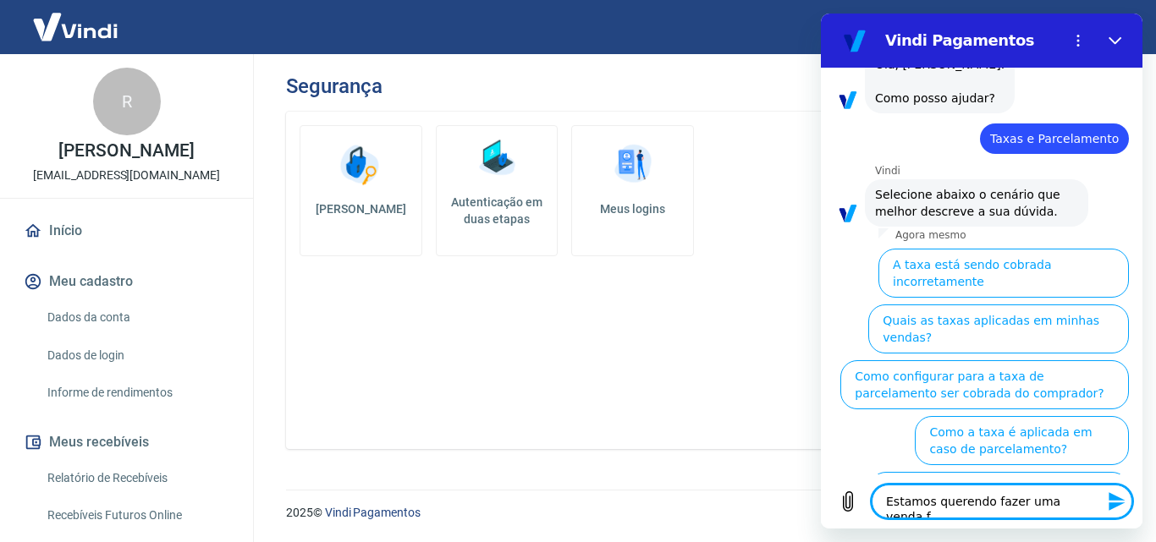
type textarea "x"
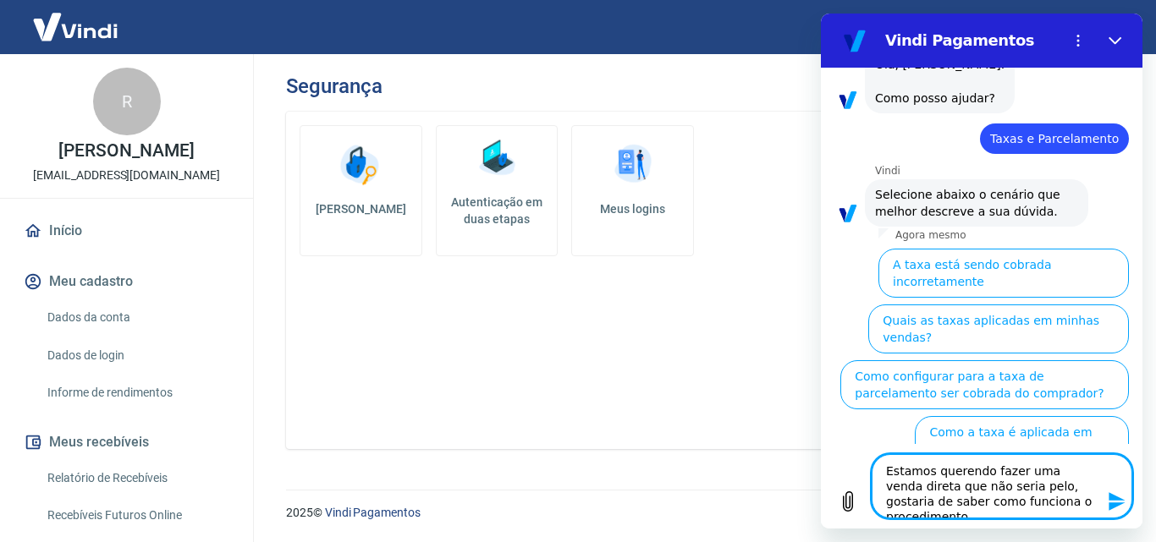
click at [1015, 489] on textarea "Estamos querendo fazer uma venda direta que não seria pelo, gostaria de saber c…" at bounding box center [1002, 486] width 261 height 64
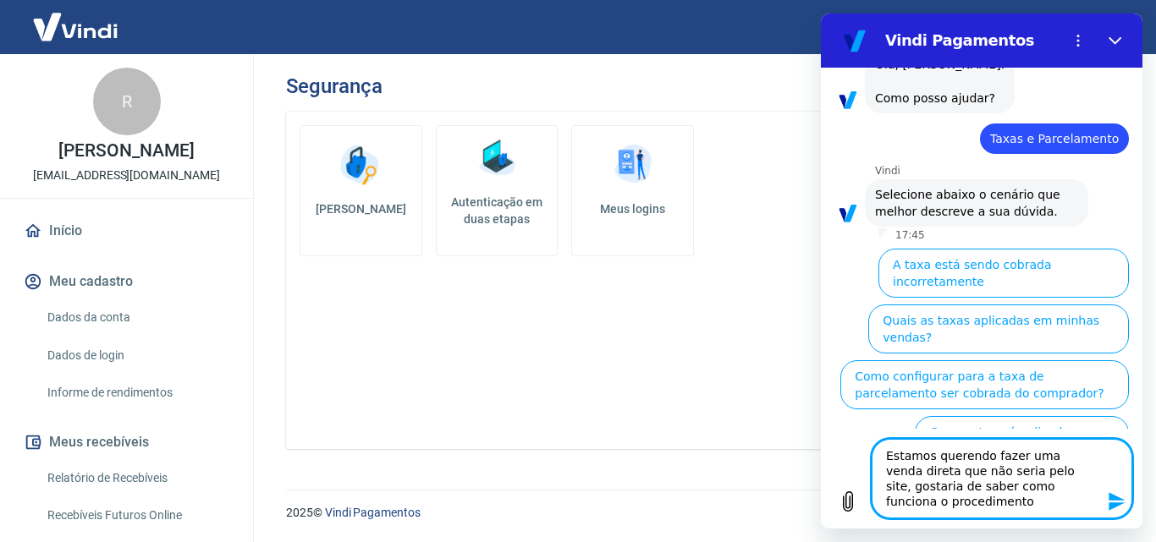
click at [984, 503] on textarea "Estamos querendo fazer uma venda direta que não seria pelo site, gostaria de sa…" at bounding box center [1002, 479] width 261 height 80
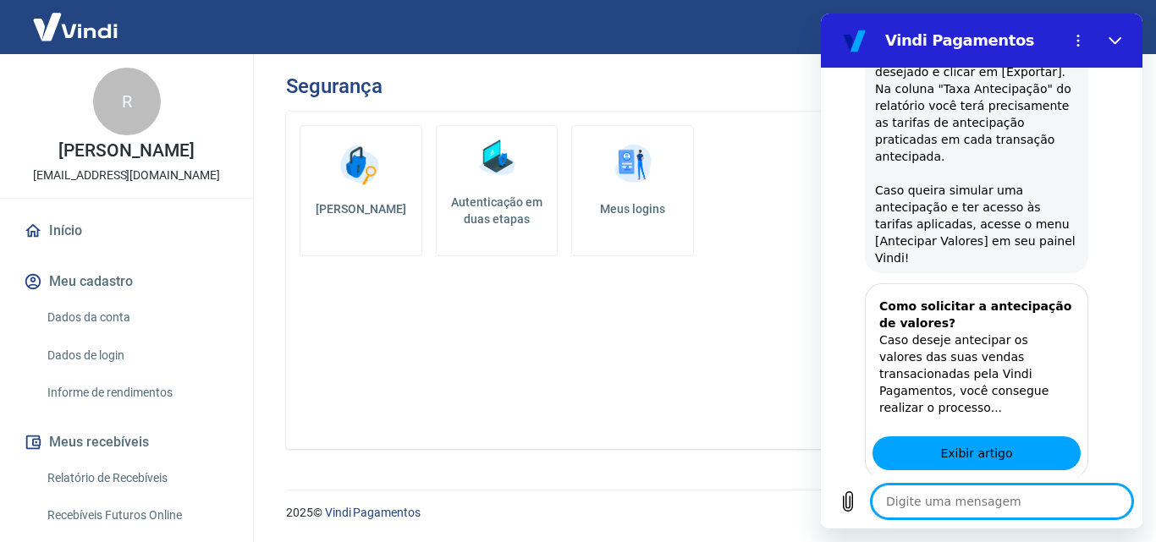
scroll to position [821, 0]
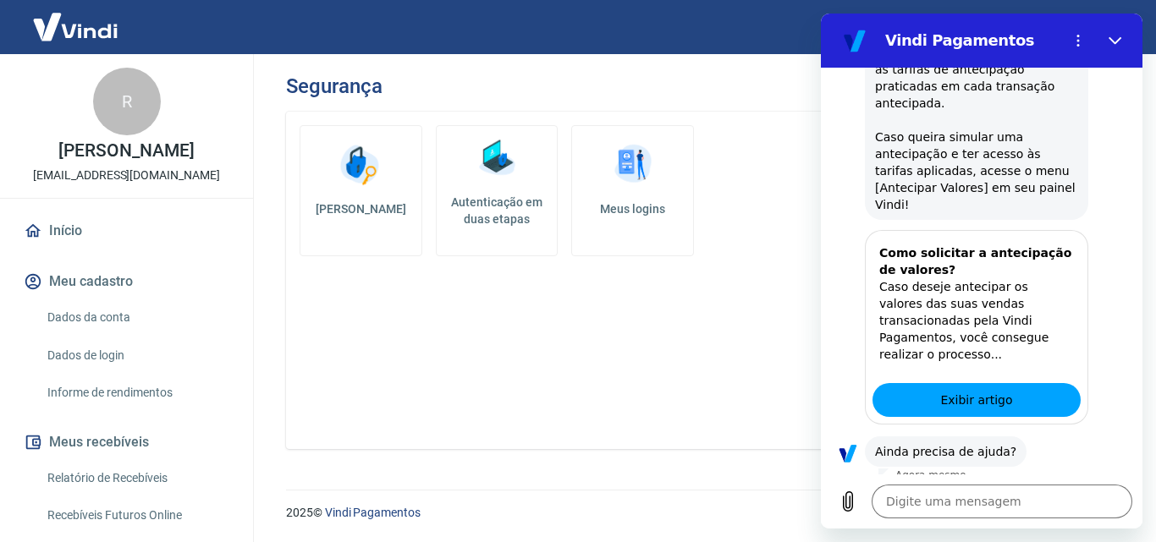
click at [1038, 489] on button "Sim" at bounding box center [1046, 505] width 49 height 32
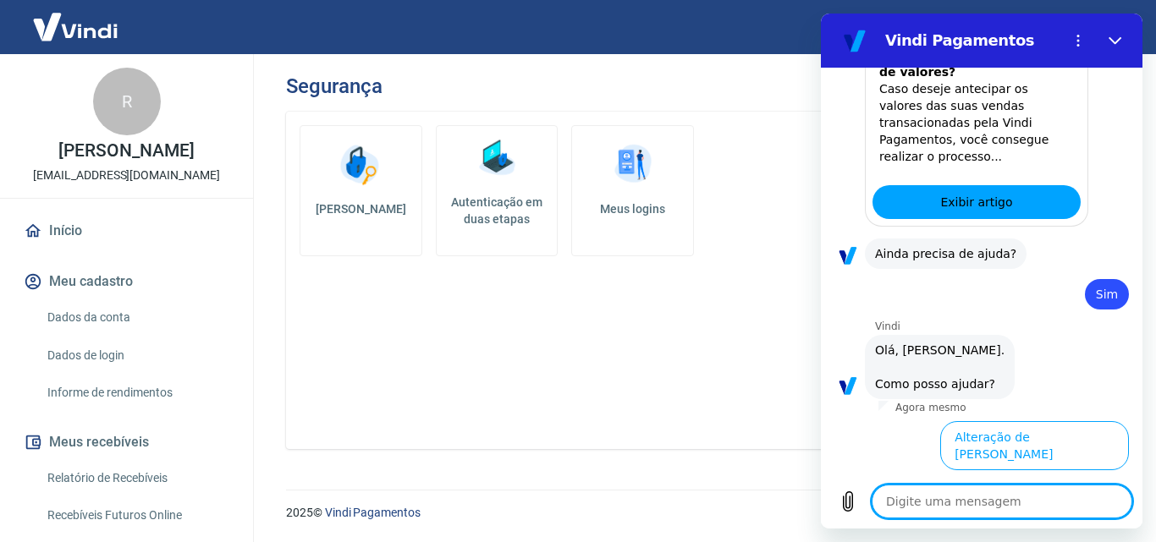
scroll to position [1009, 0]
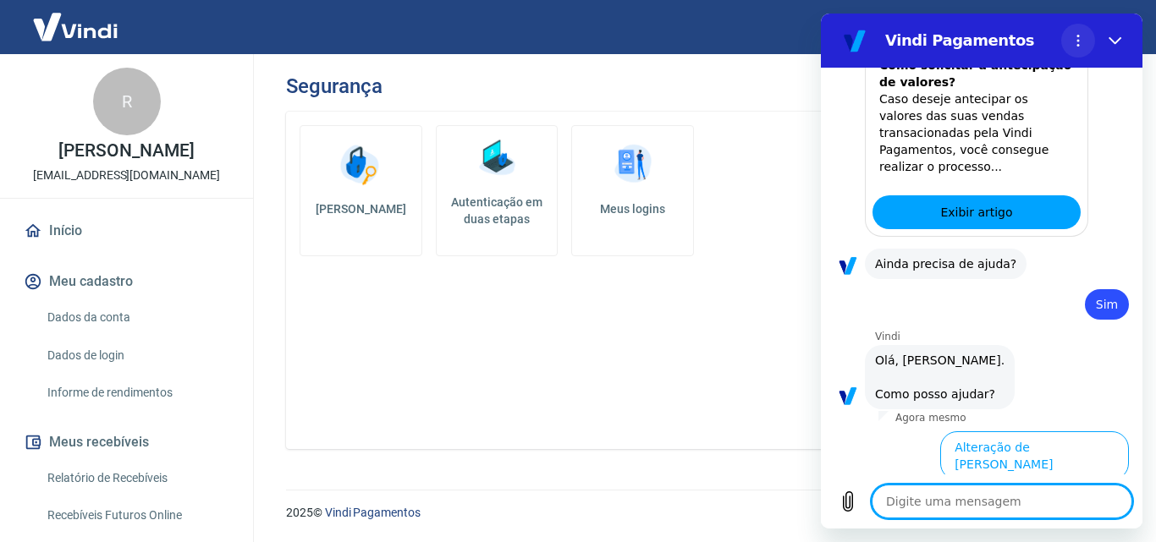
click at [1085, 41] on button "Menu de opções" at bounding box center [1078, 41] width 34 height 34
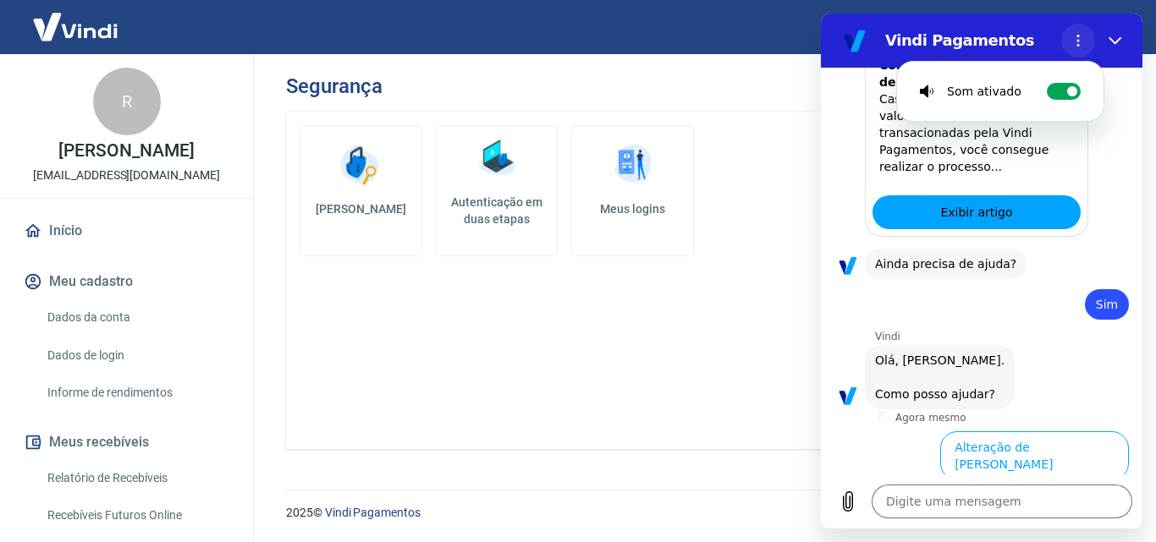
click at [1070, 45] on button "Menu de opções" at bounding box center [1078, 41] width 34 height 34
